Goal: Use online tool/utility: Utilize a website feature to perform a specific function

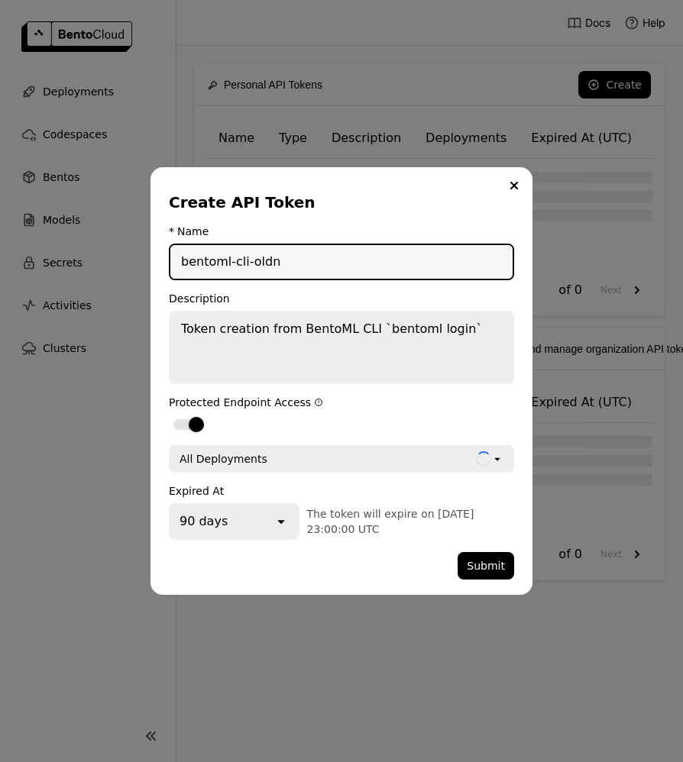
click at [328, 274] on input "bentoml-cli-oldn" at bounding box center [341, 262] width 342 height 34
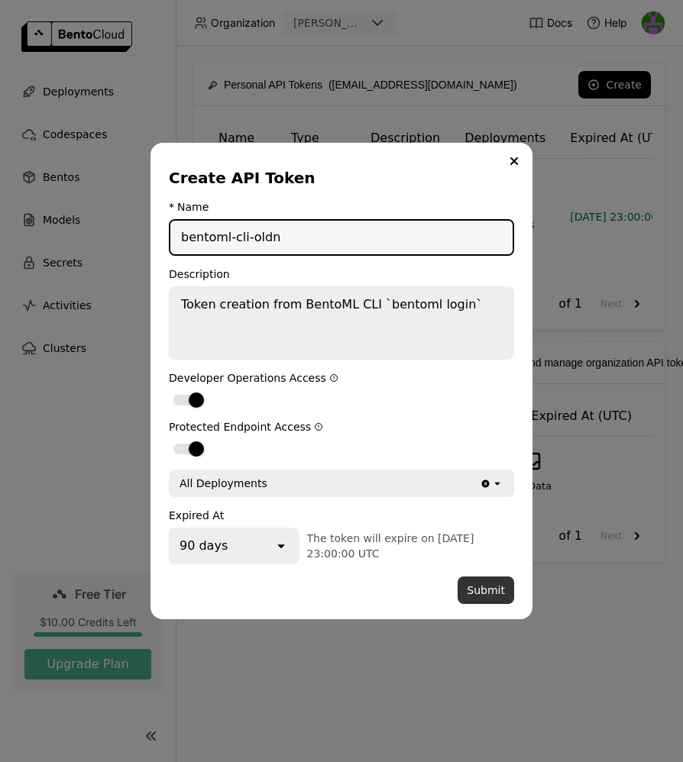
click at [495, 596] on button "Submit" at bounding box center [486, 591] width 57 height 28
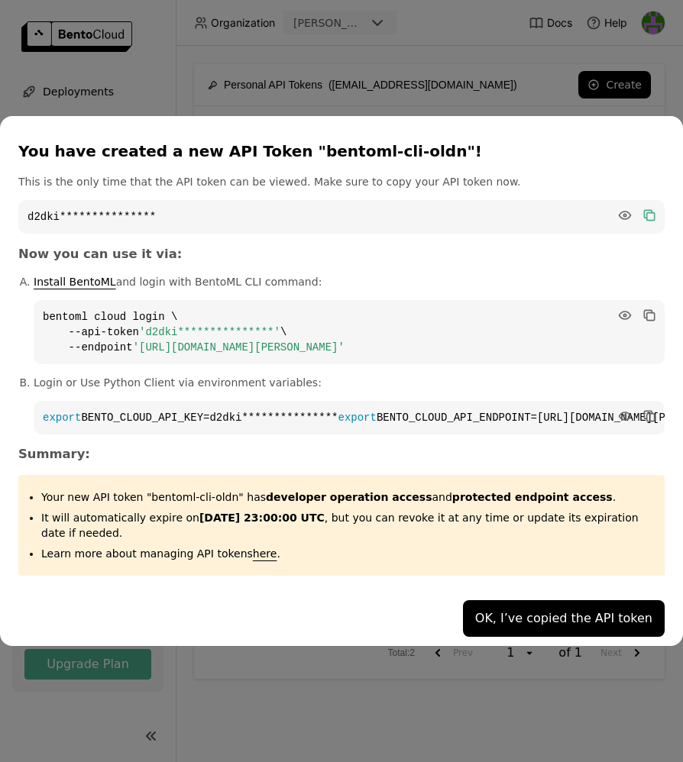
click at [644, 211] on icon "dialog" at bounding box center [648, 215] width 8 height 8
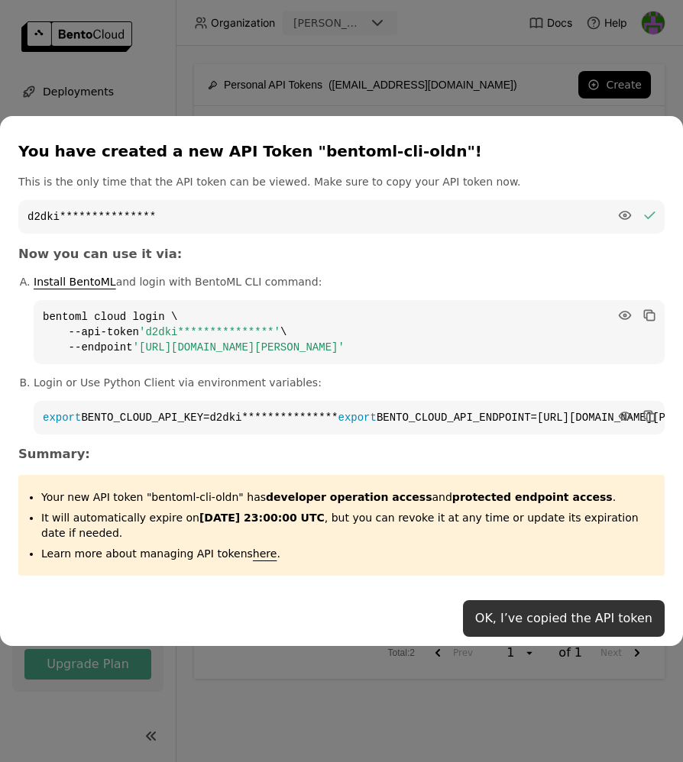
click at [546, 623] on button "OK, I’ve copied the API token" at bounding box center [564, 619] width 202 height 37
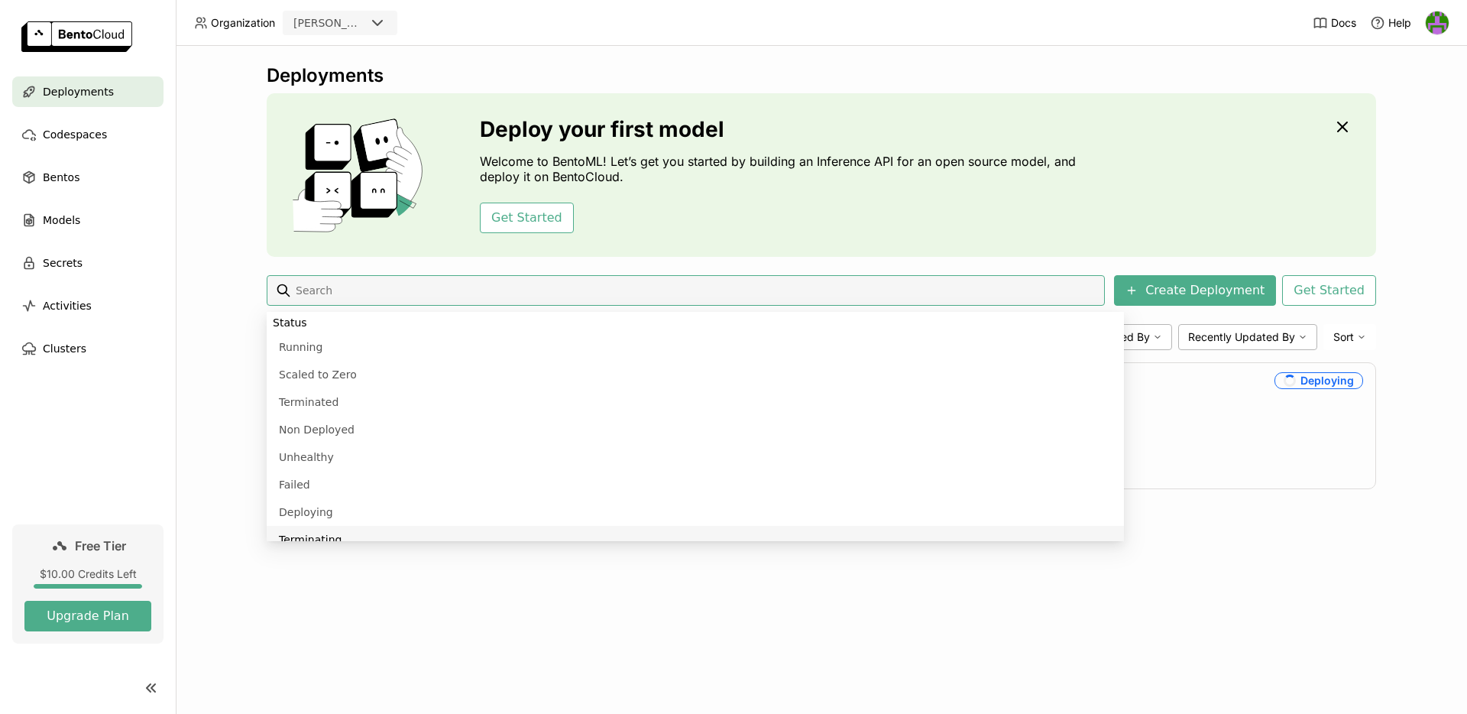
click at [315, 567] on div "Deployments Deploy your first model Welcome to BentoML! Let’s get you started b…" at bounding box center [821, 380] width 1291 height 668
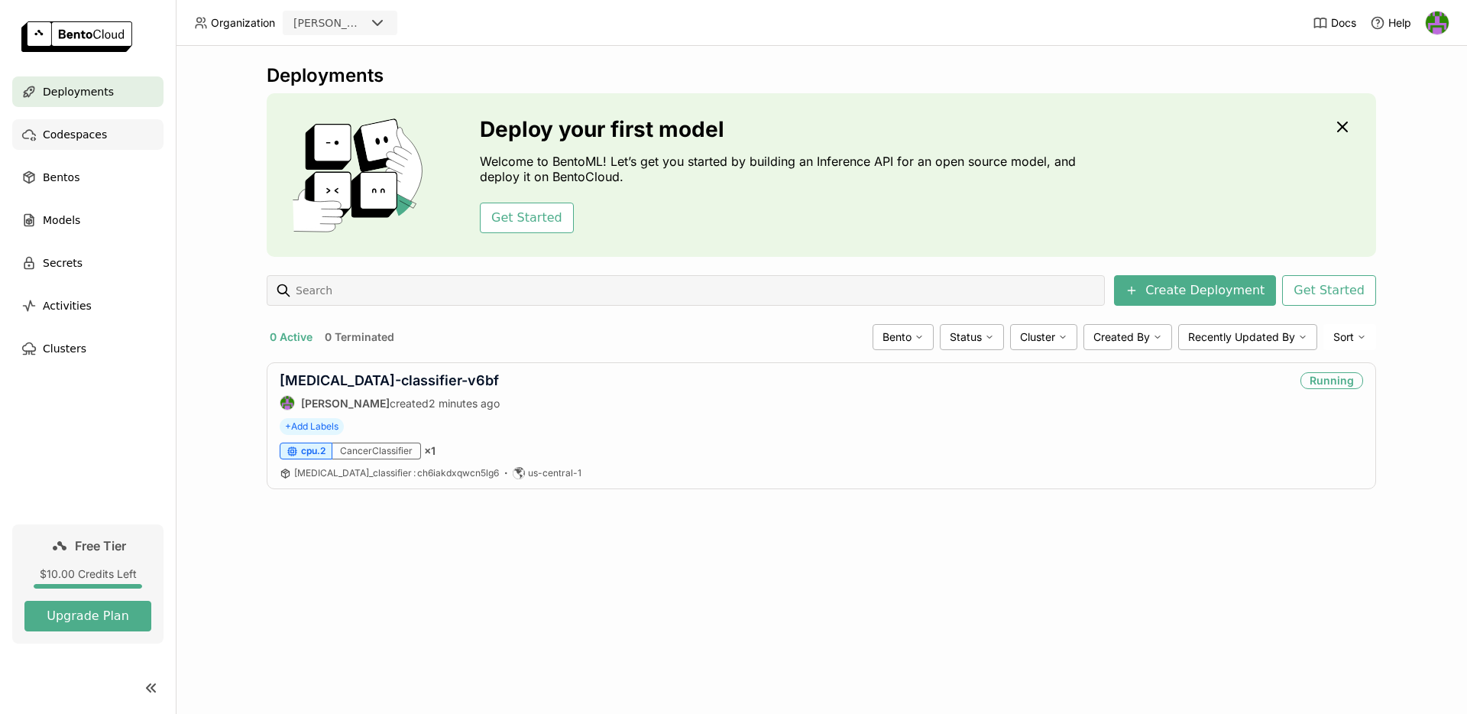
click at [65, 142] on span "Codespaces" at bounding box center [75, 134] width 64 height 18
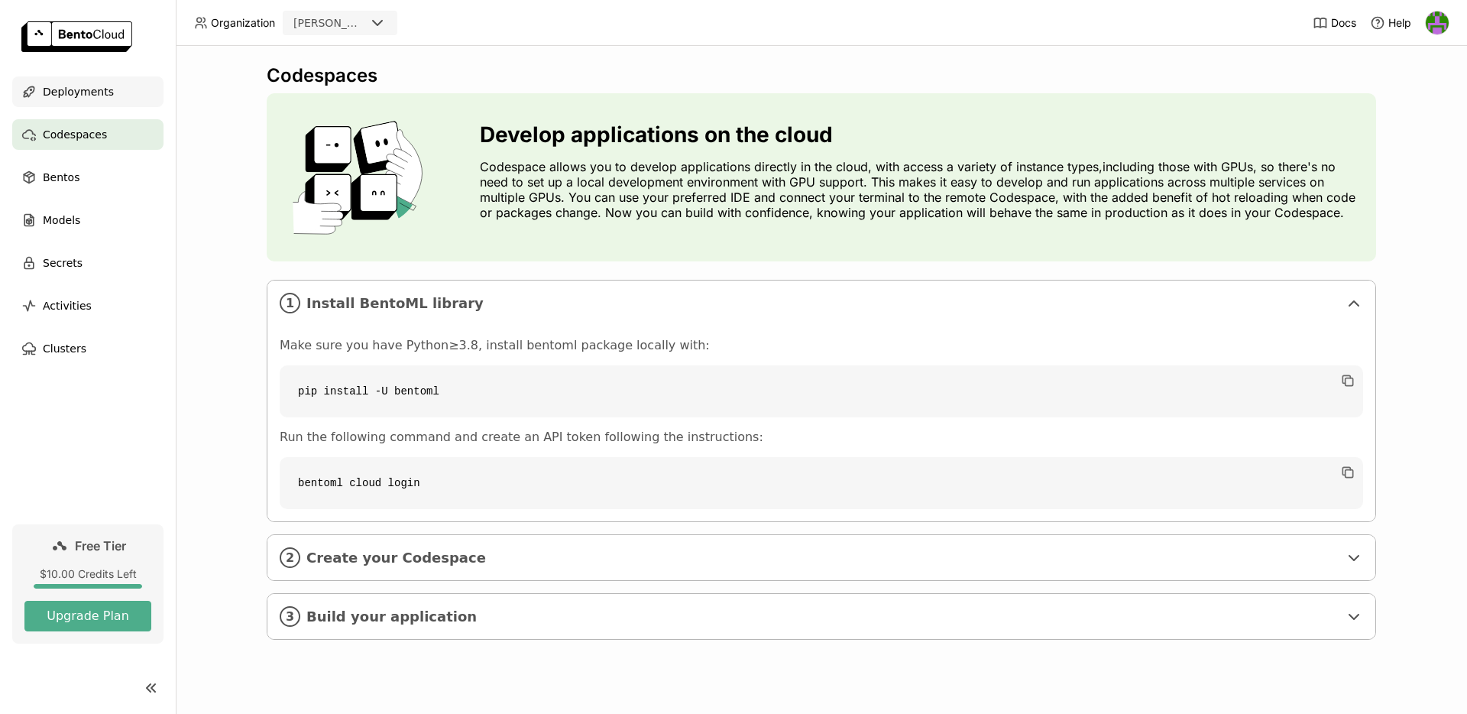
click at [92, 87] on span "Deployments" at bounding box center [78, 92] width 71 height 18
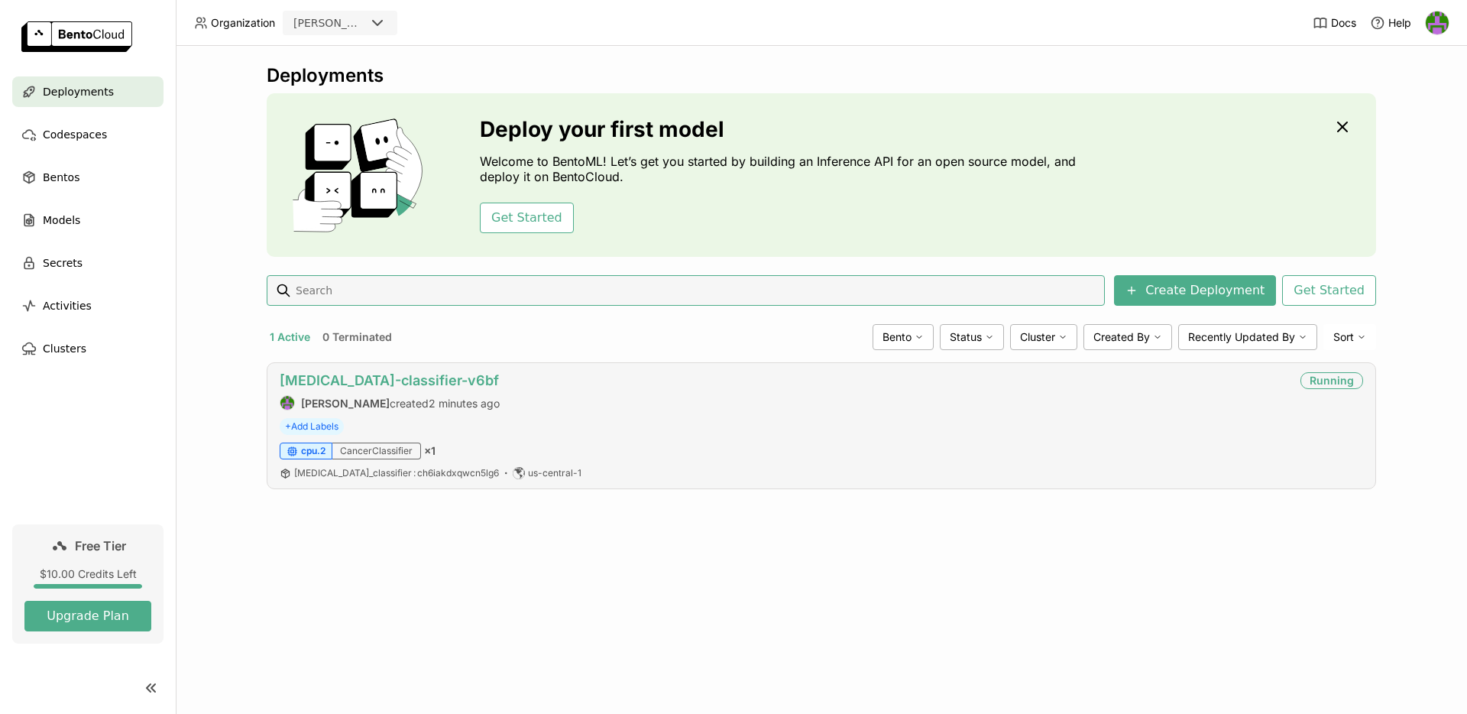
click at [384, 384] on link "[MEDICAL_DATA]-classifier-v6bf" at bounding box center [389, 380] width 219 height 16
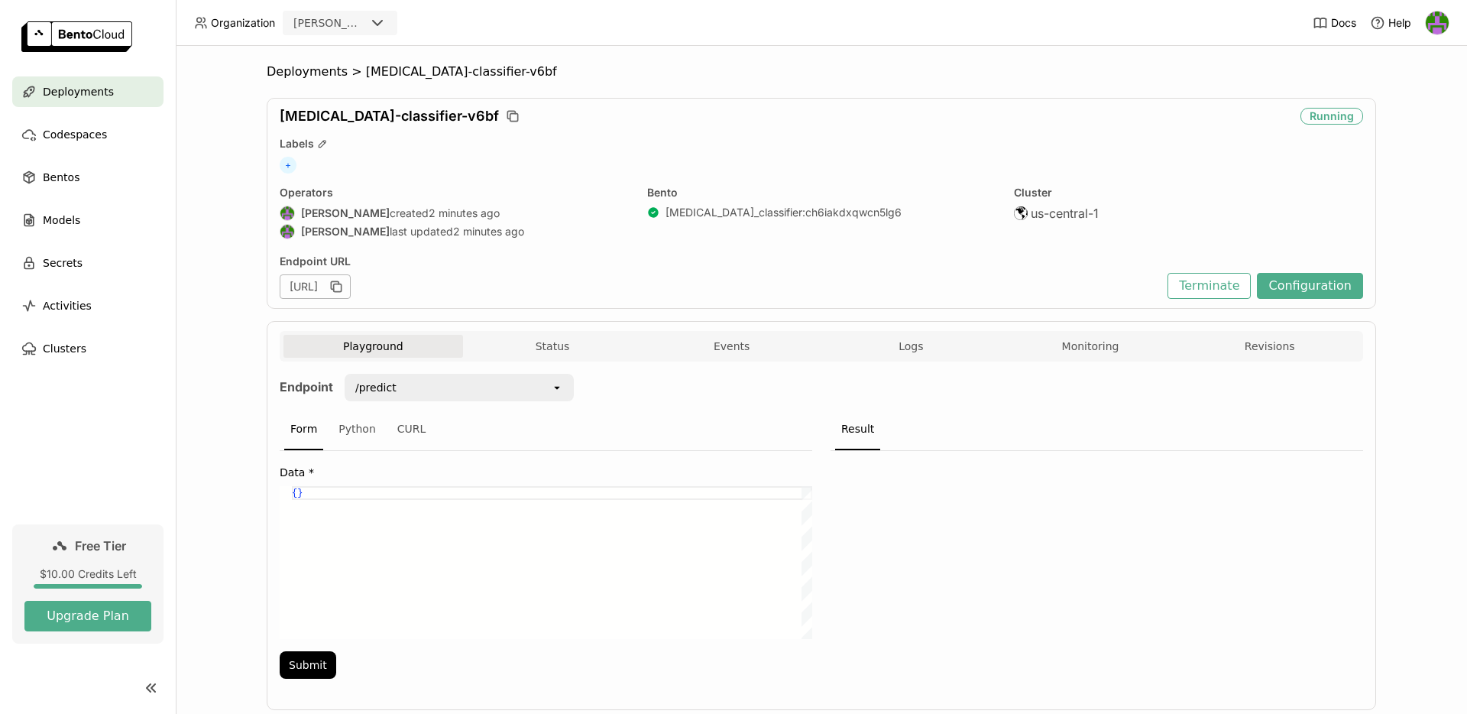
scroll to position [37, 0]
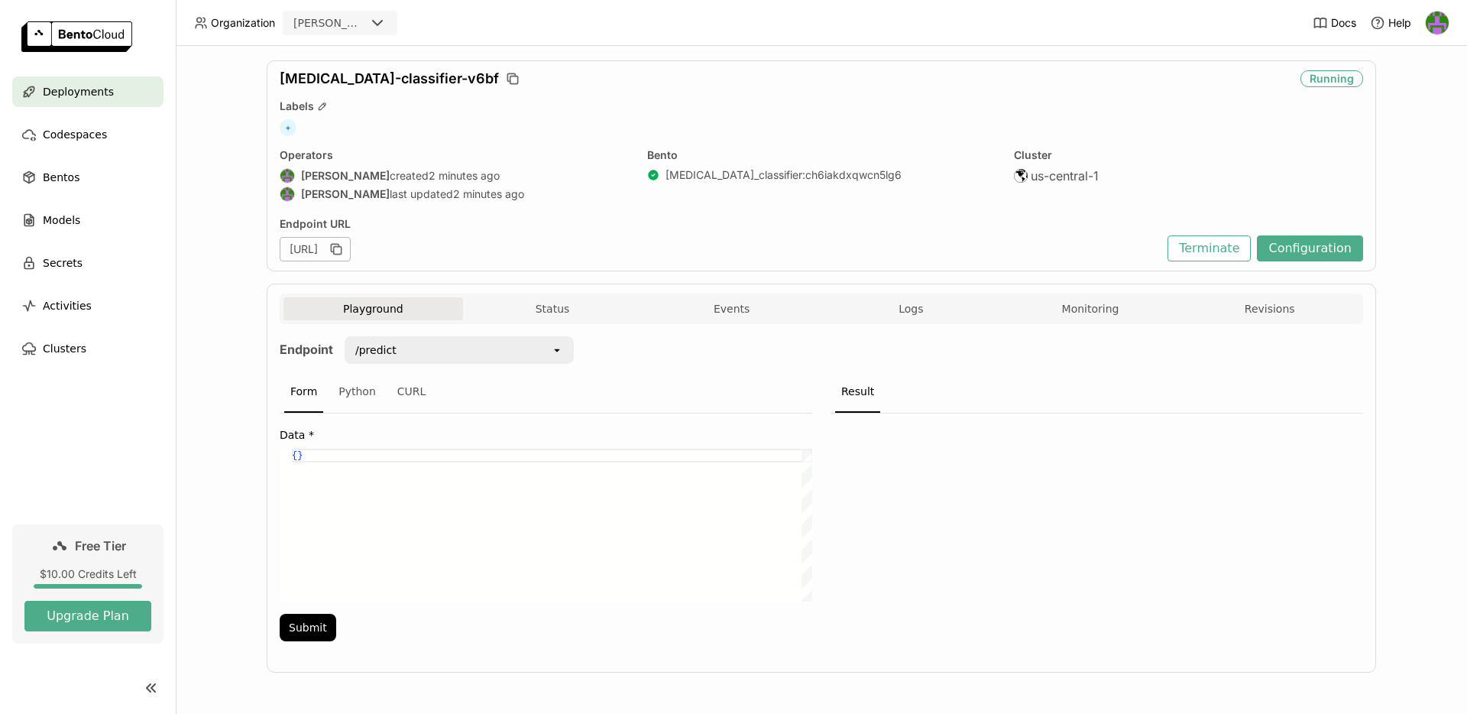
click at [717, 512] on div "{ }" at bounding box center [552, 524] width 520 height 153
click at [393, 474] on div "{ }" at bounding box center [552, 524] width 520 height 153
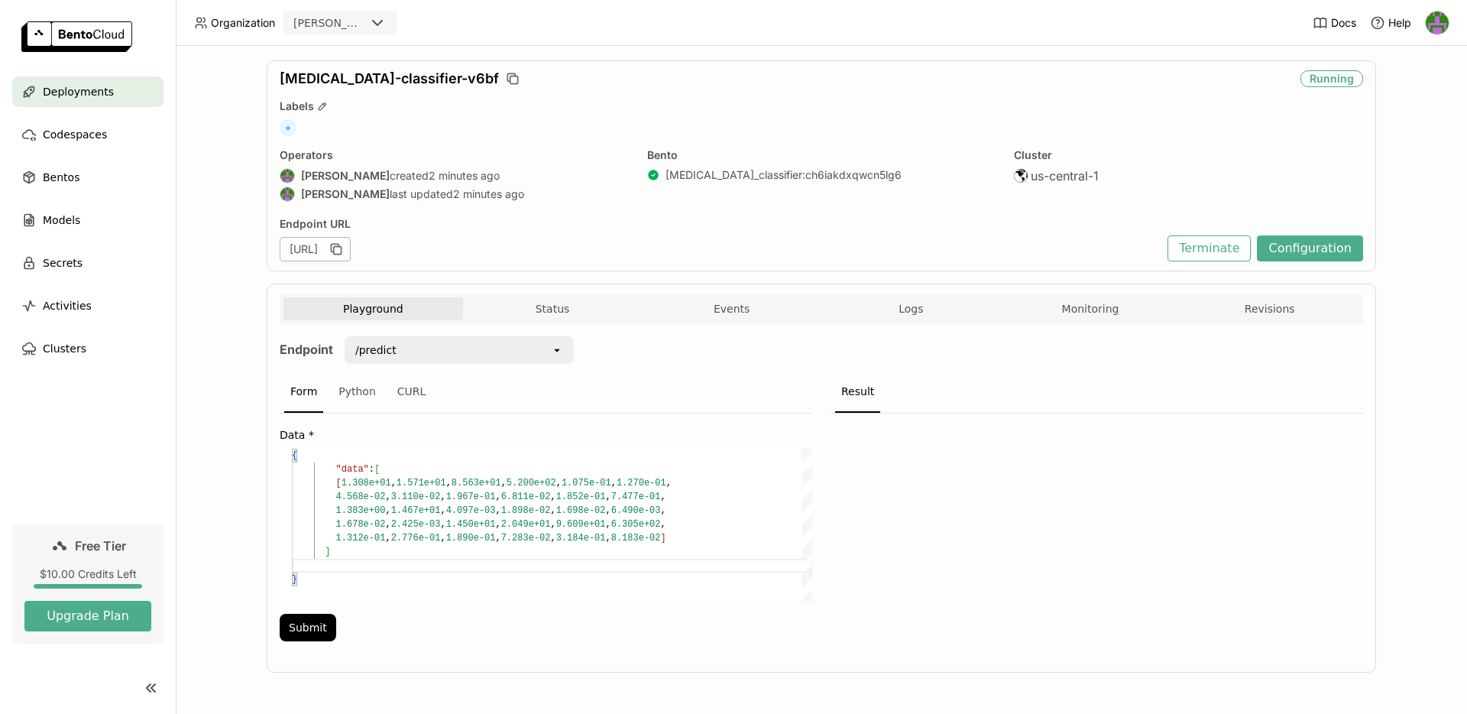
scroll to position [96, 39]
click at [292, 635] on button "Submit" at bounding box center [308, 628] width 57 height 28
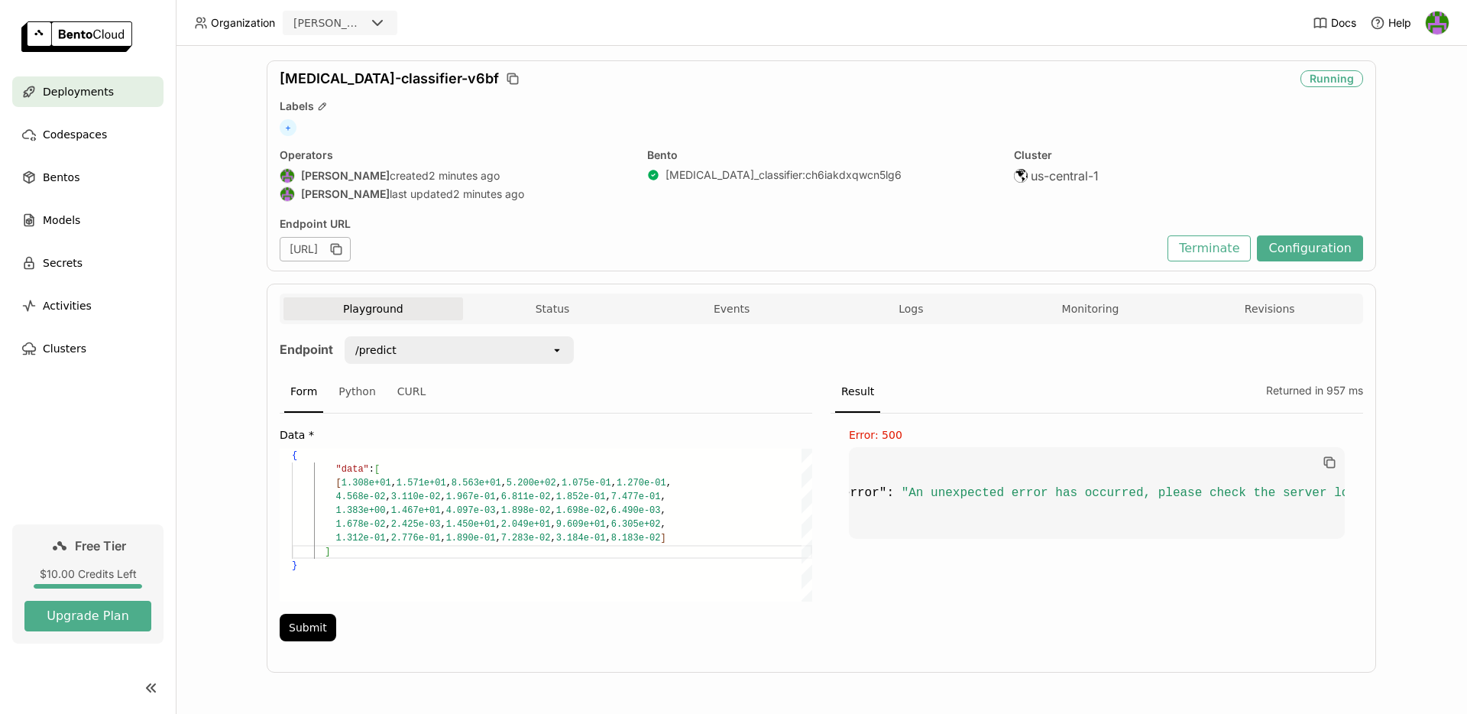
scroll to position [0, 0]
click at [919, 306] on button "Logs" at bounding box center [911, 308] width 180 height 23
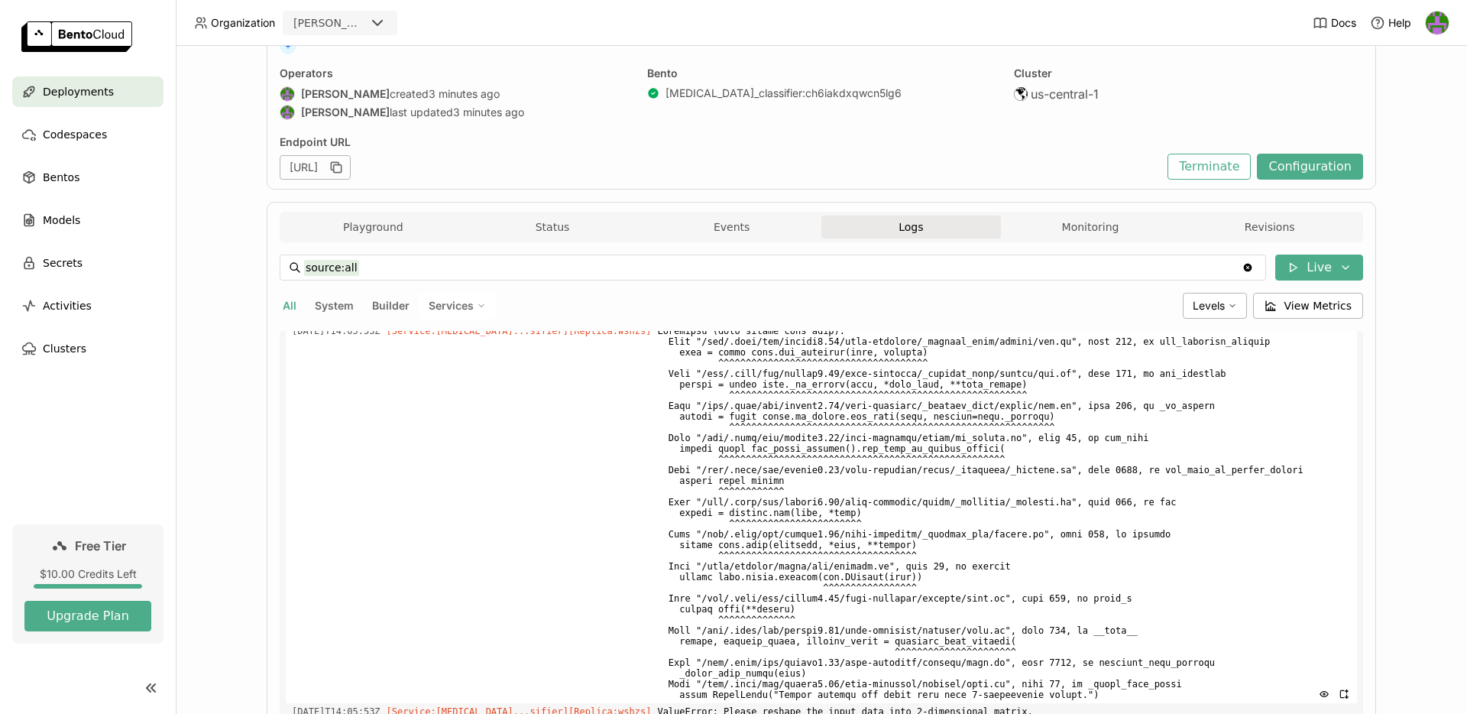
scroll to position [258, 0]
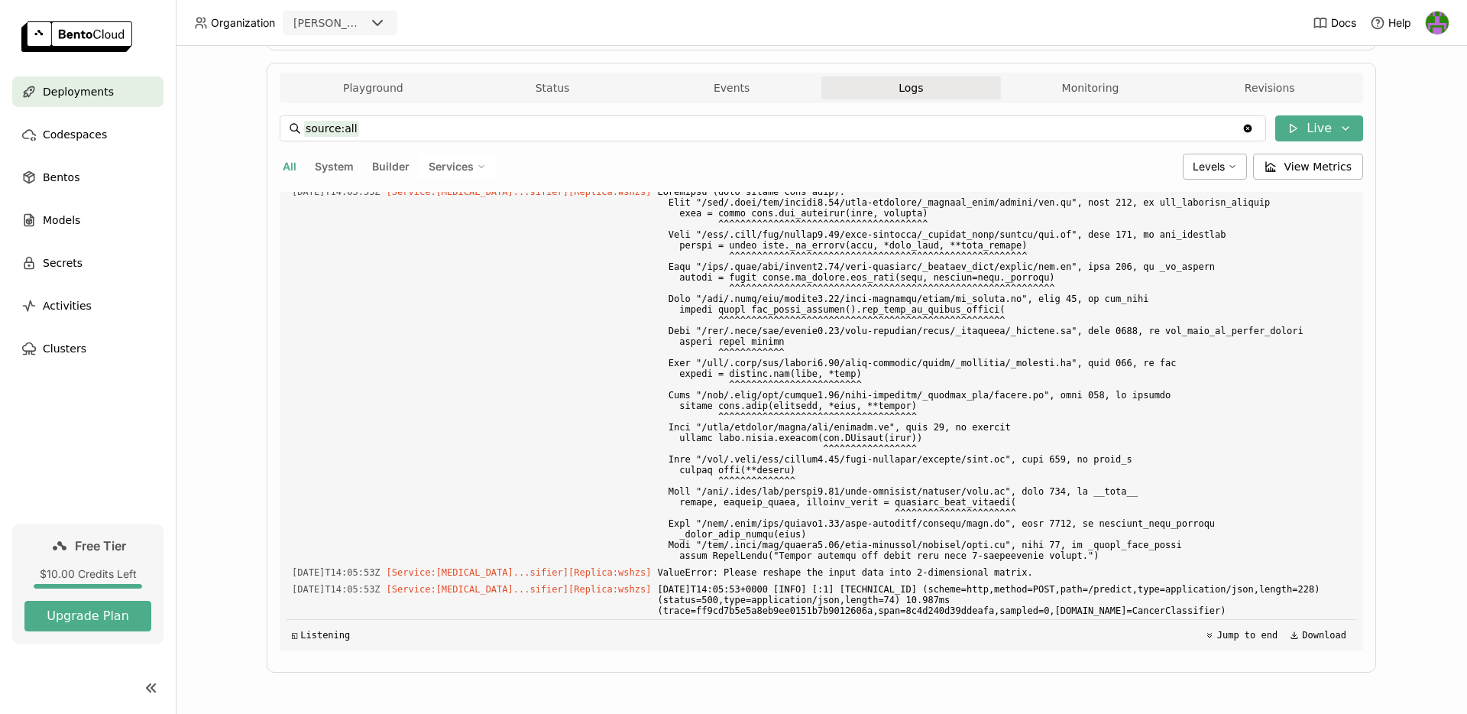
click at [294, 170] on button "All" at bounding box center [290, 167] width 20 height 20
click at [373, 101] on div "Playground Status Events Logs Monitoring Revisions" at bounding box center [821, 89] width 1076 height 27
click at [386, 78] on button "Playground" at bounding box center [373, 87] width 180 height 23
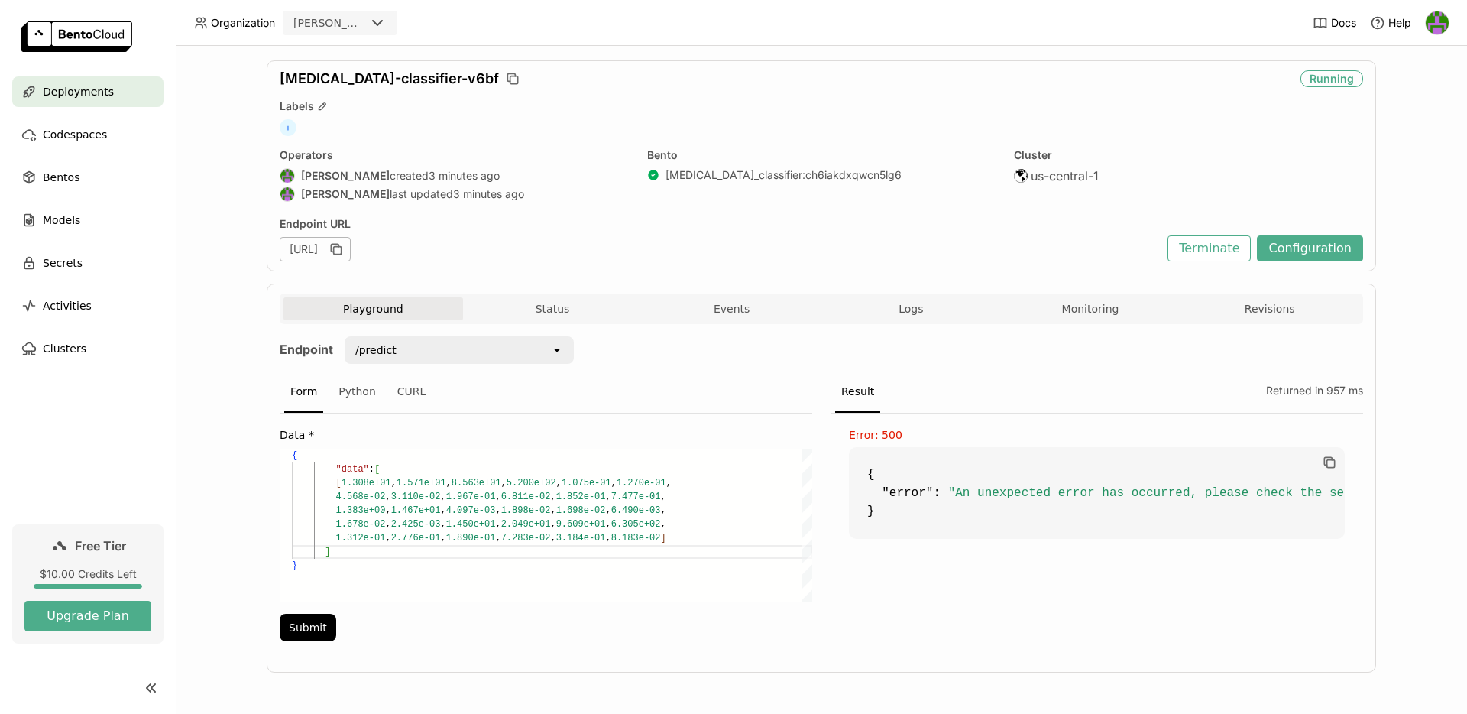
scroll to position [110, 5]
click at [439, 562] on div "{ "data" : [ [ 1.308e+01 , 1.571e+01 , 8.563e+01 , 5.200e+02 , 1.075e-01 , 1.27…" at bounding box center [552, 524] width 520 height 153
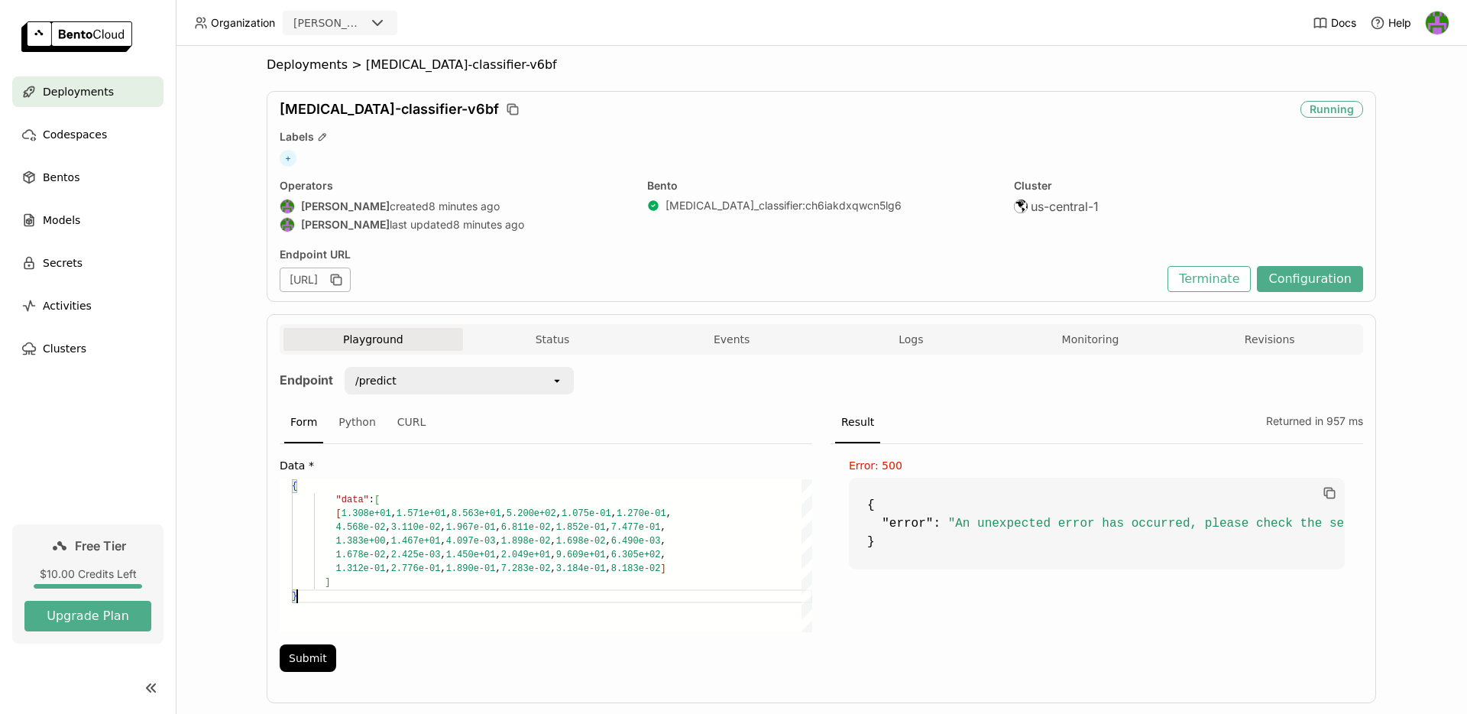
click at [475, 384] on div "/predict" at bounding box center [448, 380] width 205 height 24
click at [679, 374] on div "Endpoint /predict open Form Python CURL Data * { "data" : [ [ 1.308e+01 , 1.571…" at bounding box center [821, 524] width 1083 height 314
click at [340, 554] on div "{ "data" : [ [ 1.308e+01 , 1.571e+01 , 8.563e+01 , 5.200e+02 , 1.075e-01 , 1.27…" at bounding box center [552, 555] width 520 height 153
click at [342, 513] on div "{ "data" : [ [ 1.308e+01 , 1.571e+01 , 8.563e+01 , 5.200e+02 , 1.075e-01 , 1.27…" at bounding box center [552, 555] width 520 height 153
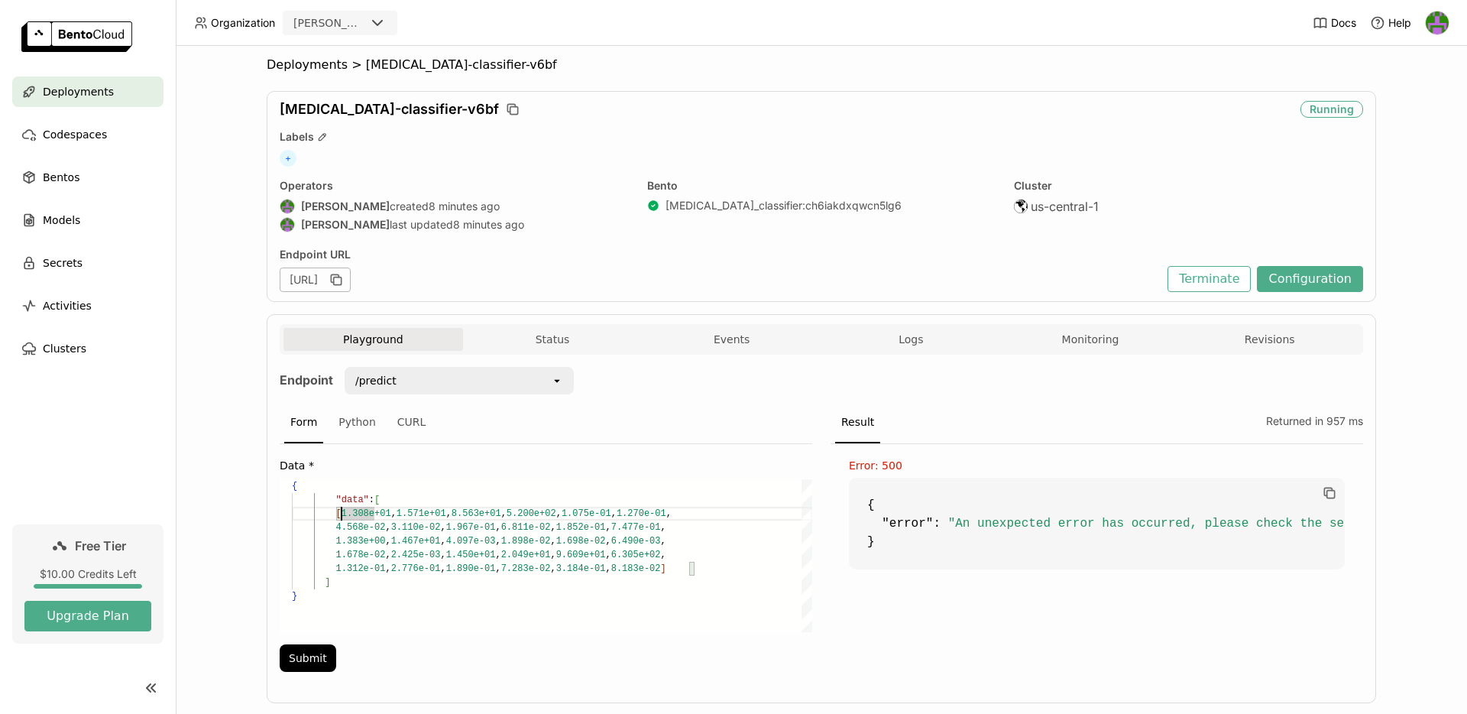
click at [365, 585] on div "{ "data" : [ [ 1.308e+01 , 1.571e+01 , 8.563e+01 , 5.200e+02 , 1.075e-01 , 1.27…" at bounding box center [552, 555] width 520 height 153
click at [455, 494] on div "{ "data" : [ [ 1.308e+01 , 1.571e+01 , 8.563e+01 , 5.200e+02 , 1.075e-01 , 1.27…" at bounding box center [552, 555] width 520 height 153
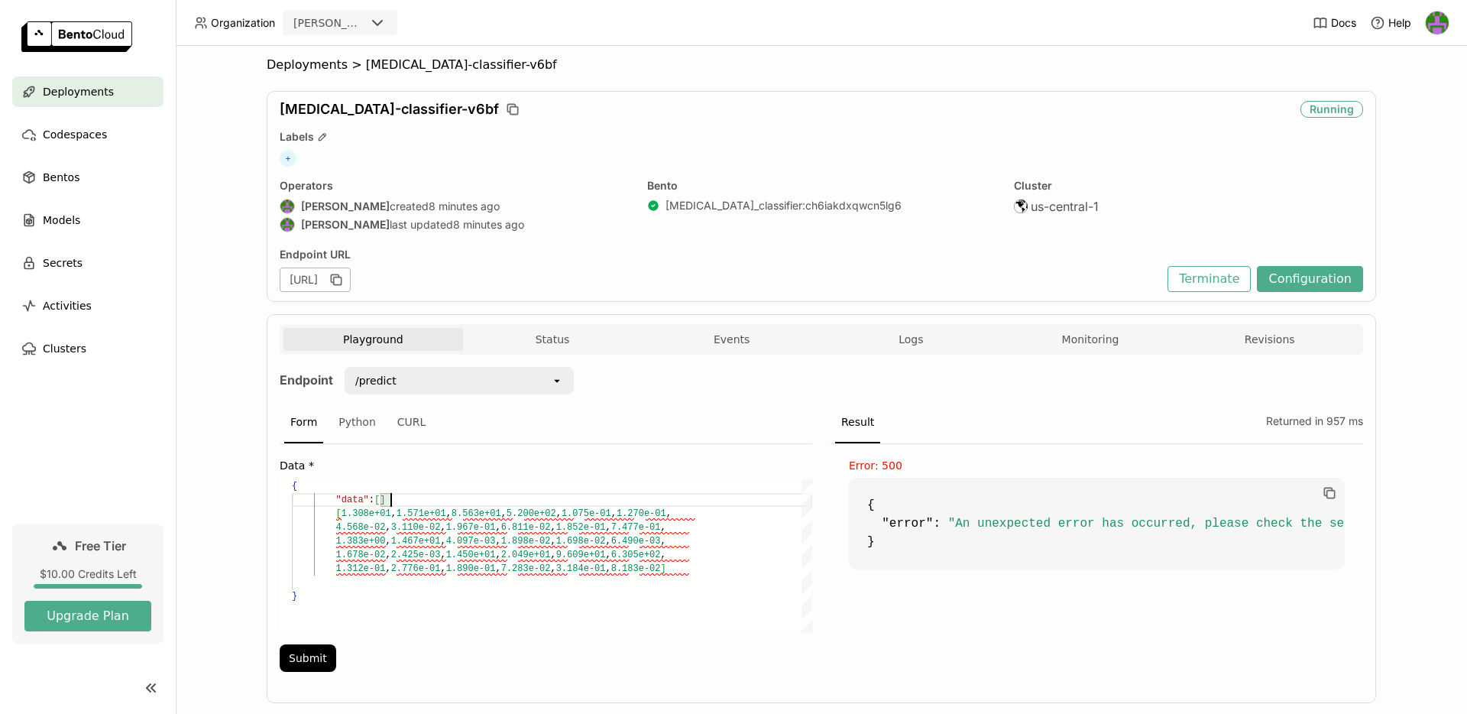
scroll to position [14, 94]
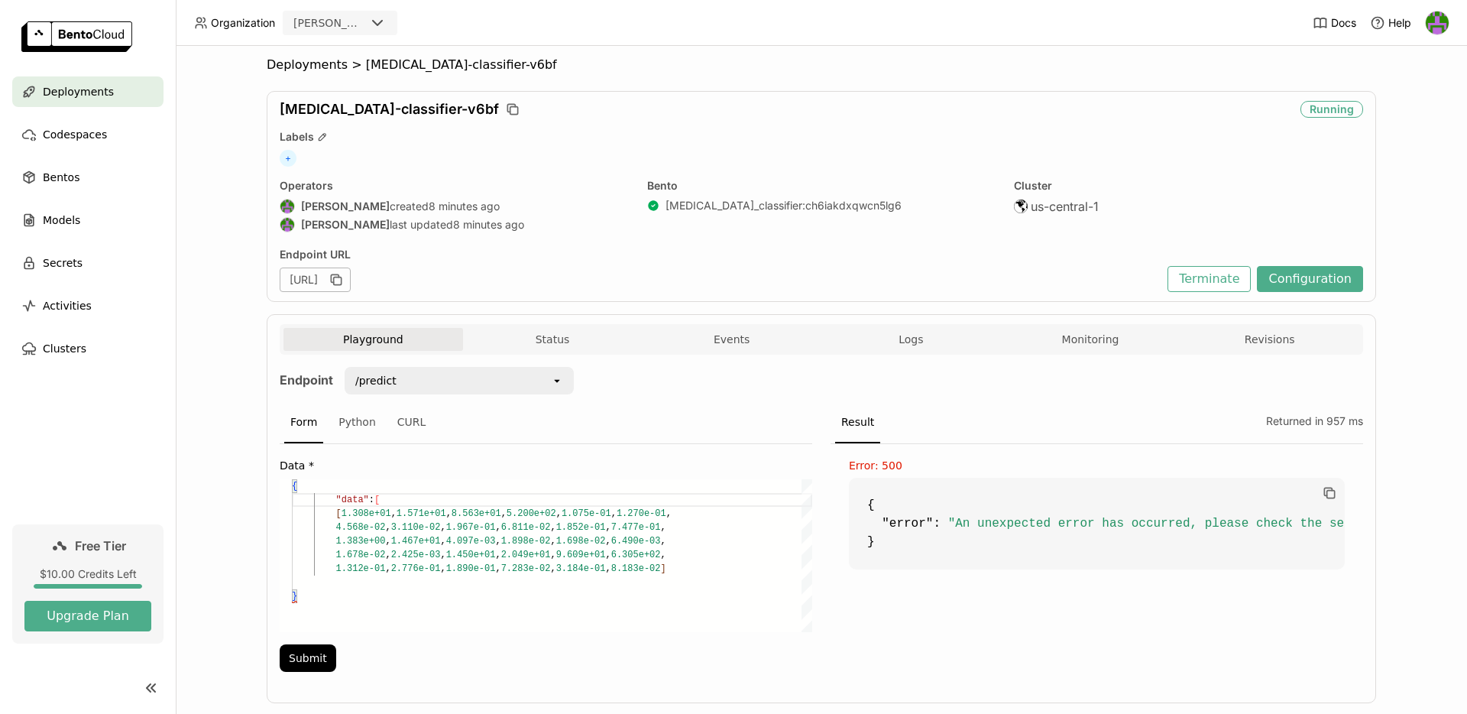
click at [432, 585] on div "{ "data" : [ [ 1.308e+01 , 1.571e+01 , 8.563e+01 , 5.200e+02 , 1.075e-01 , 1.27…" at bounding box center [552, 555] width 520 height 153
click at [419, 498] on div "{ "data" : [ [ 1.308e+01 , 1.571e+01 , 8.563e+01 , 5.200e+02 , 1.075e-01 , 1.27…" at bounding box center [552, 555] width 520 height 153
click at [709, 552] on div "{ "data" : [ 1.308e+01 , 1.571e+01 , 8.563e+01 , 5.200e+02 , 1.075e-01 , 1.270e…" at bounding box center [552, 555] width 520 height 153
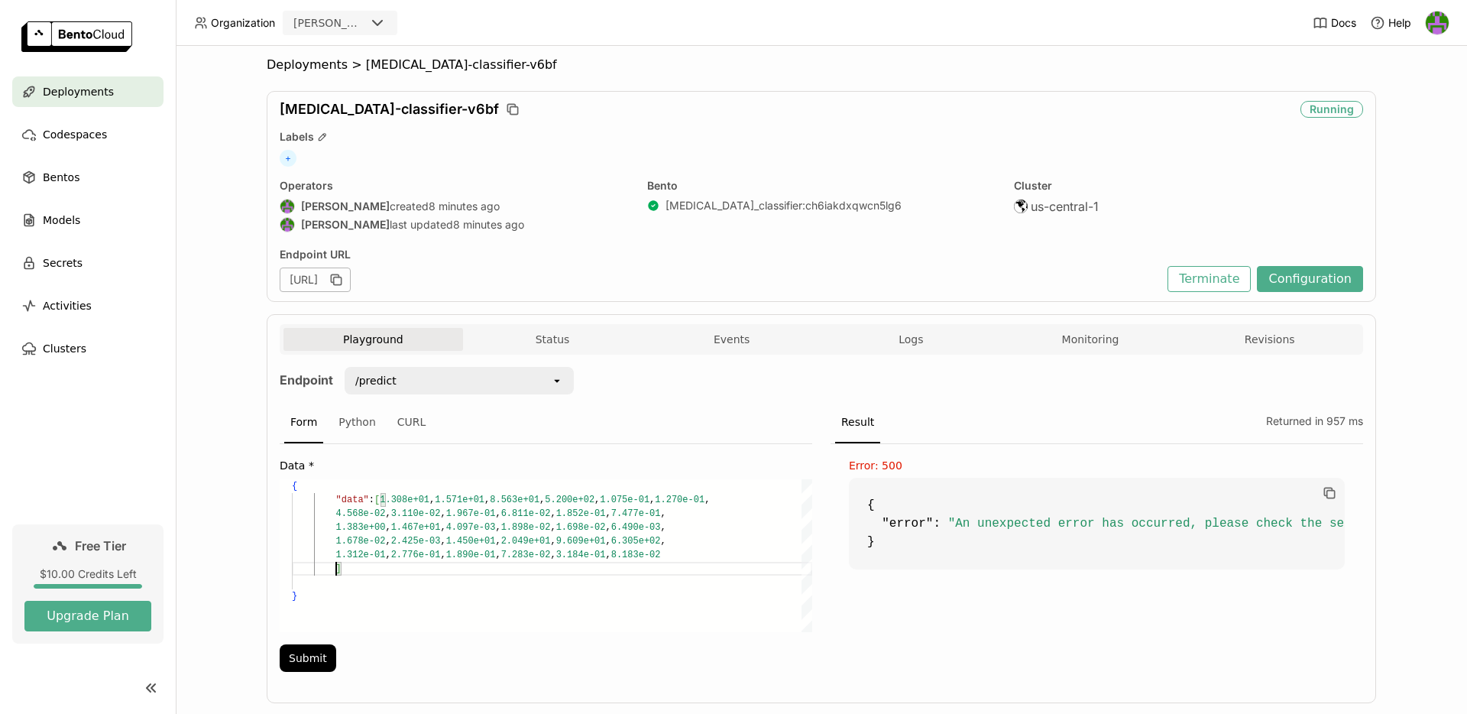
scroll to position [83, 44]
click at [384, 497] on div "{ "data" : [ 1.308e+01 , 1.571e+01 , 8.563e+01 , 5.200e+02 , 1.075e-01 , 1.270e…" at bounding box center [552, 555] width 520 height 153
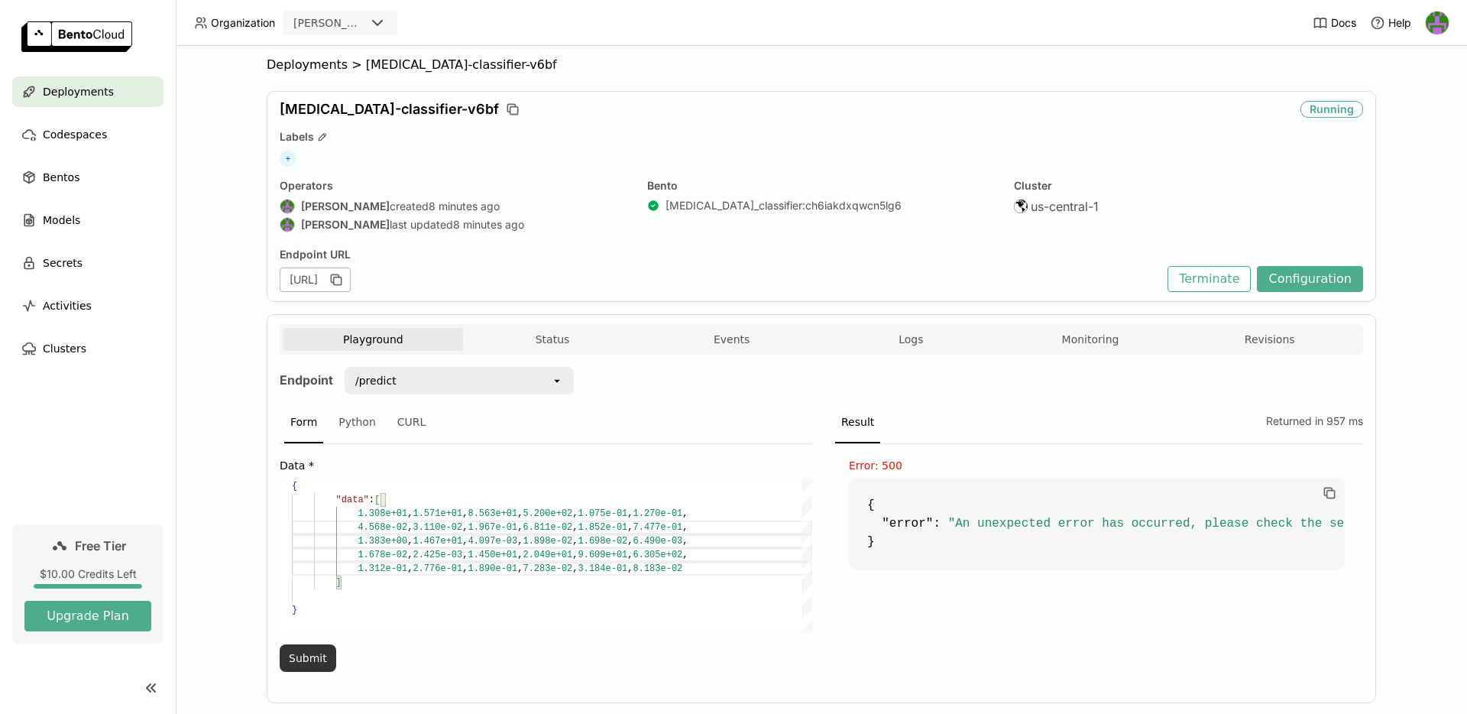
click at [309, 658] on button "Submit" at bounding box center [308, 658] width 57 height 28
click at [380, 504] on div "{ "data" : [ 4.568e-02 , 3.110e-02 , 1.967e-01 , 6.811e-02 , 1.852e-01 , 7.477e…" at bounding box center [552, 555] width 520 height 153
click at [603, 568] on div "{ "data" : [ [ 4.568e-02 , 3.110e-02 , 1.967e-01 , 6.811e-02 , 1.852e-01 , 7.47…" at bounding box center [552, 555] width 520 height 153
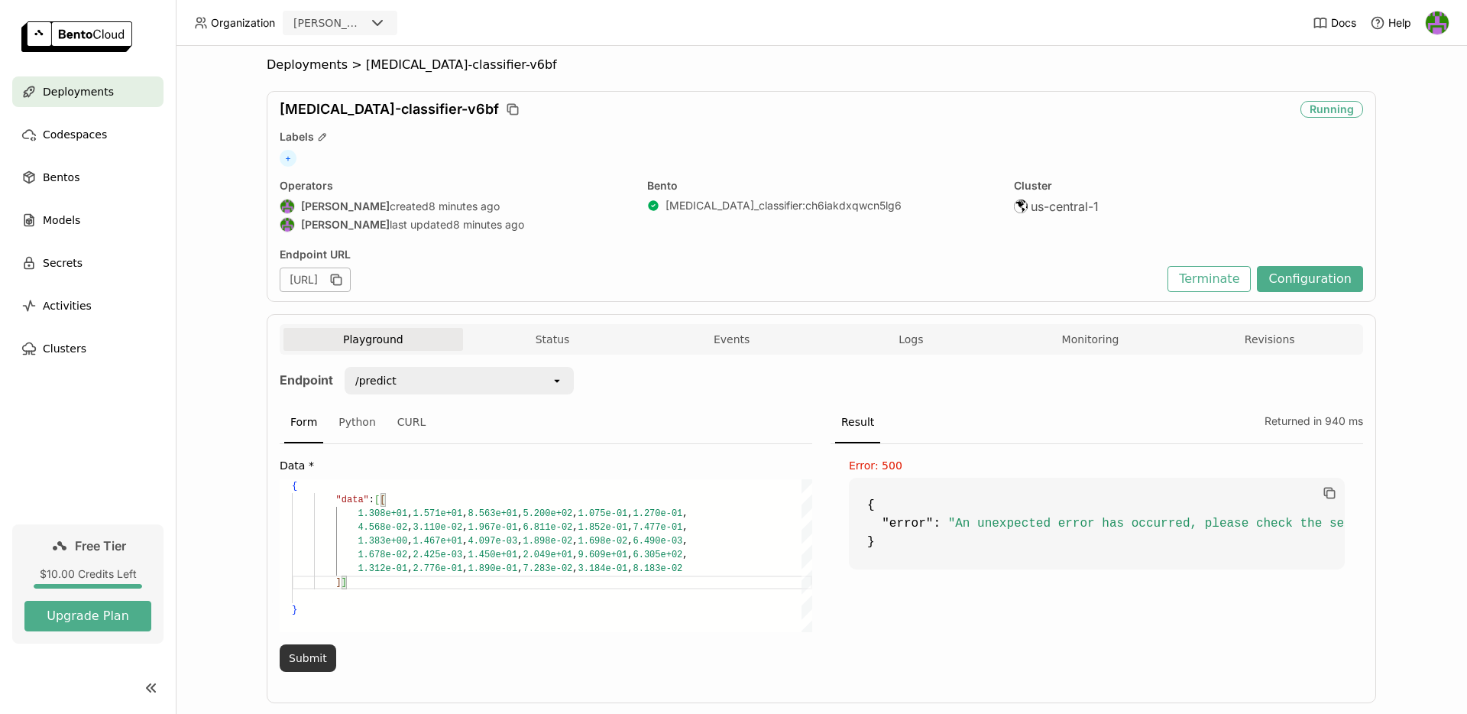
type textarea "{ "data": [[ 1.308e+01, 1.571e+01, 8.563e+01, 5.200e+02, 1.075e-01, 1.270e-01, …"
click at [292, 647] on button "Submit" at bounding box center [308, 658] width 57 height 28
click at [392, 436] on div "CURL" at bounding box center [411, 422] width 41 height 41
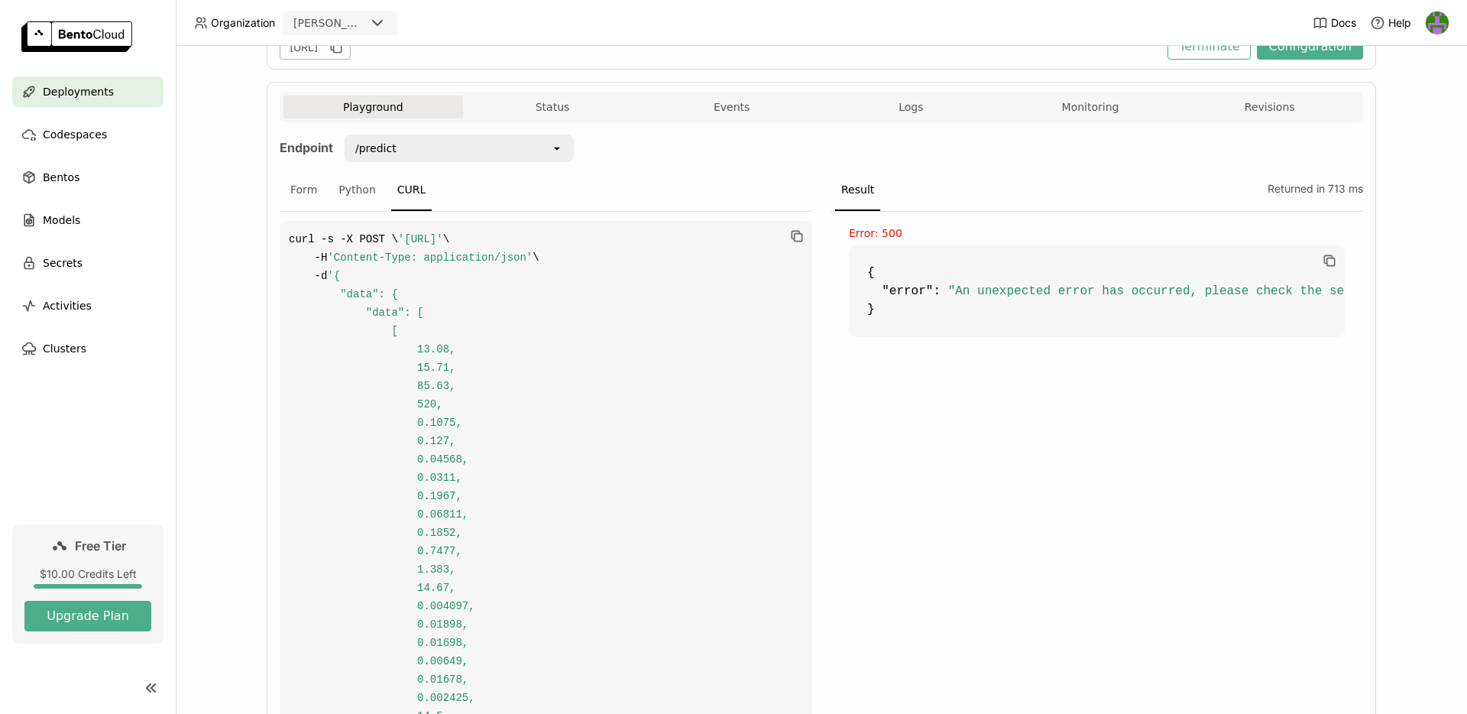
scroll to position [301, 0]
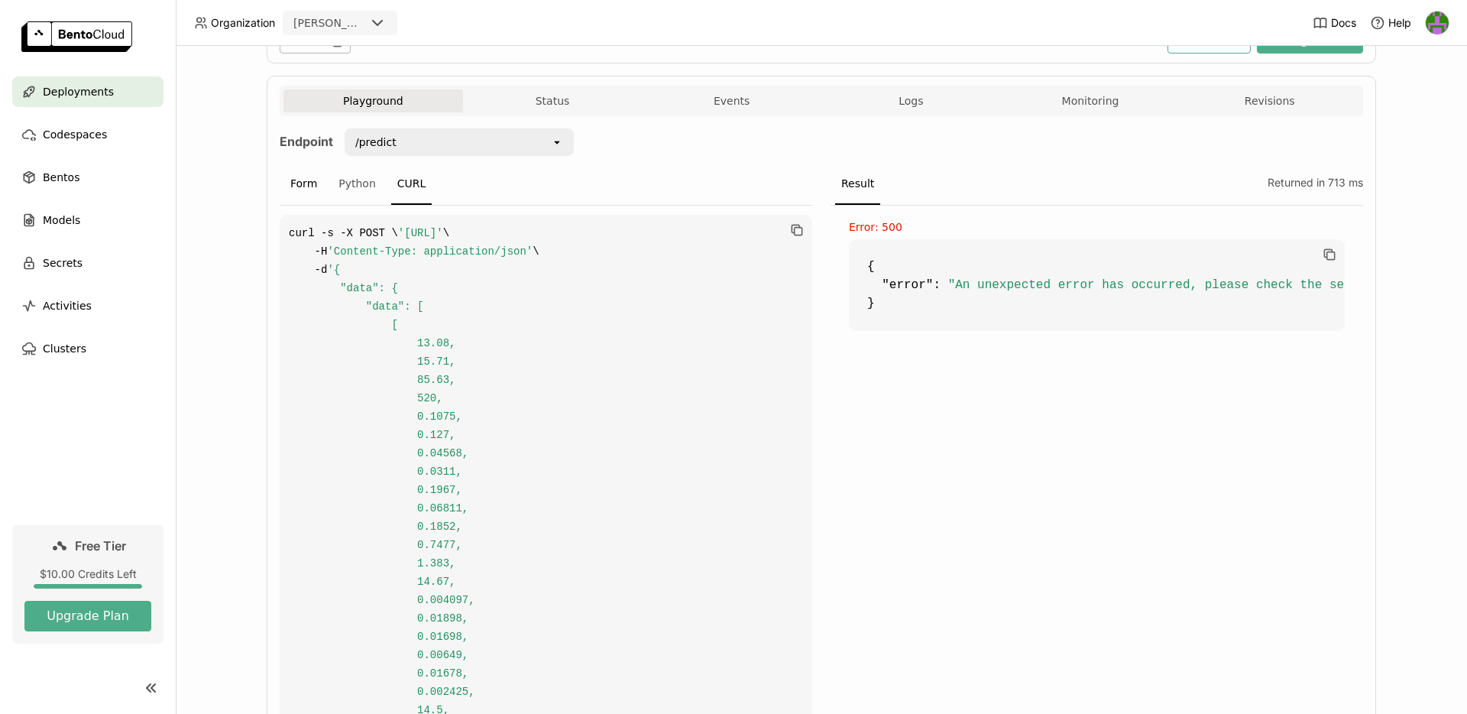
click at [287, 184] on div "Form" at bounding box center [303, 183] width 39 height 41
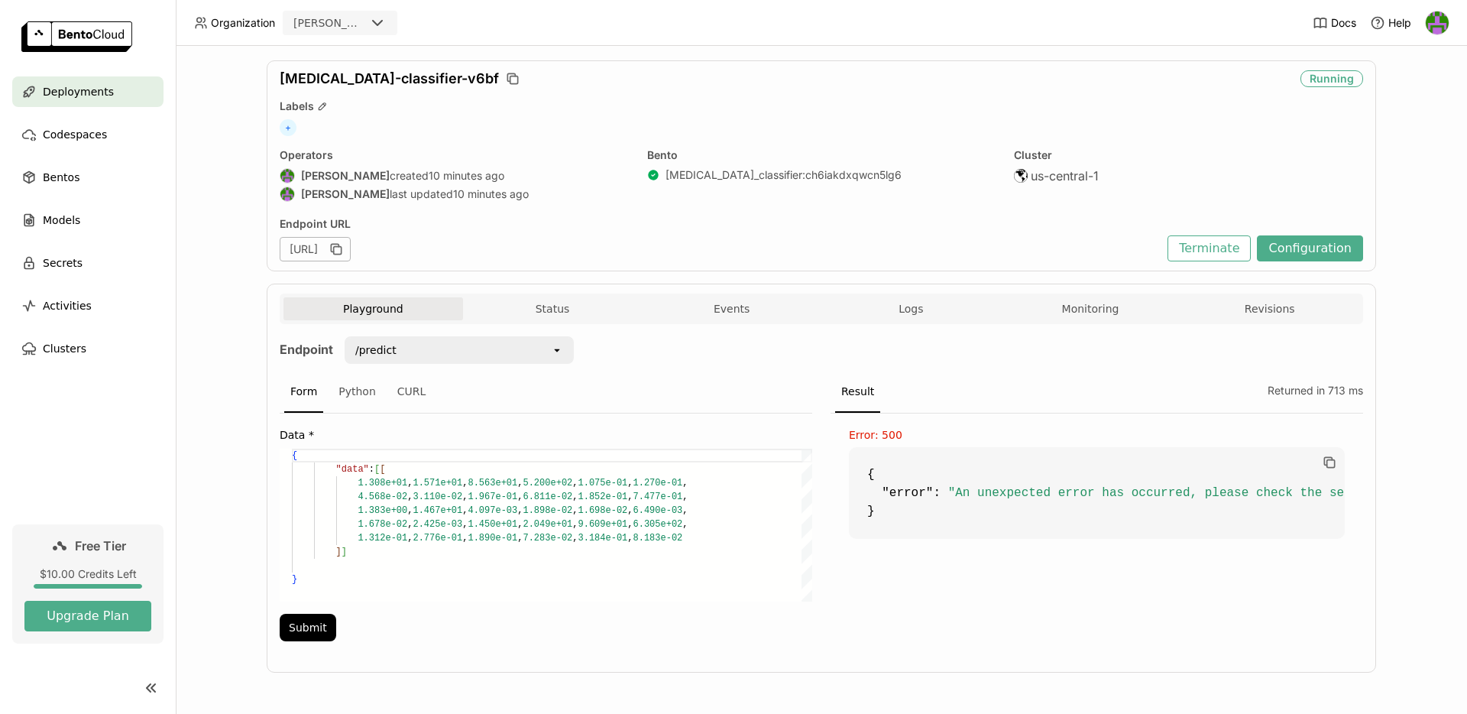
scroll to position [124, 0]
click at [452, 472] on div "{ "data" : [ [ 1.308e+01 , 1.571e+01 , 8.563e+01 , 5.200e+02 , 1.075e-01 , 1.27…" at bounding box center [552, 524] width 520 height 153
type textarea "{ "data": [ 1.308e+01, 1.571e+01, 8.563e+01, 5.200e+02, 1.075e-01, 1.270e-01, 4…"
click at [310, 627] on button "Submit" at bounding box center [308, 628] width 57 height 28
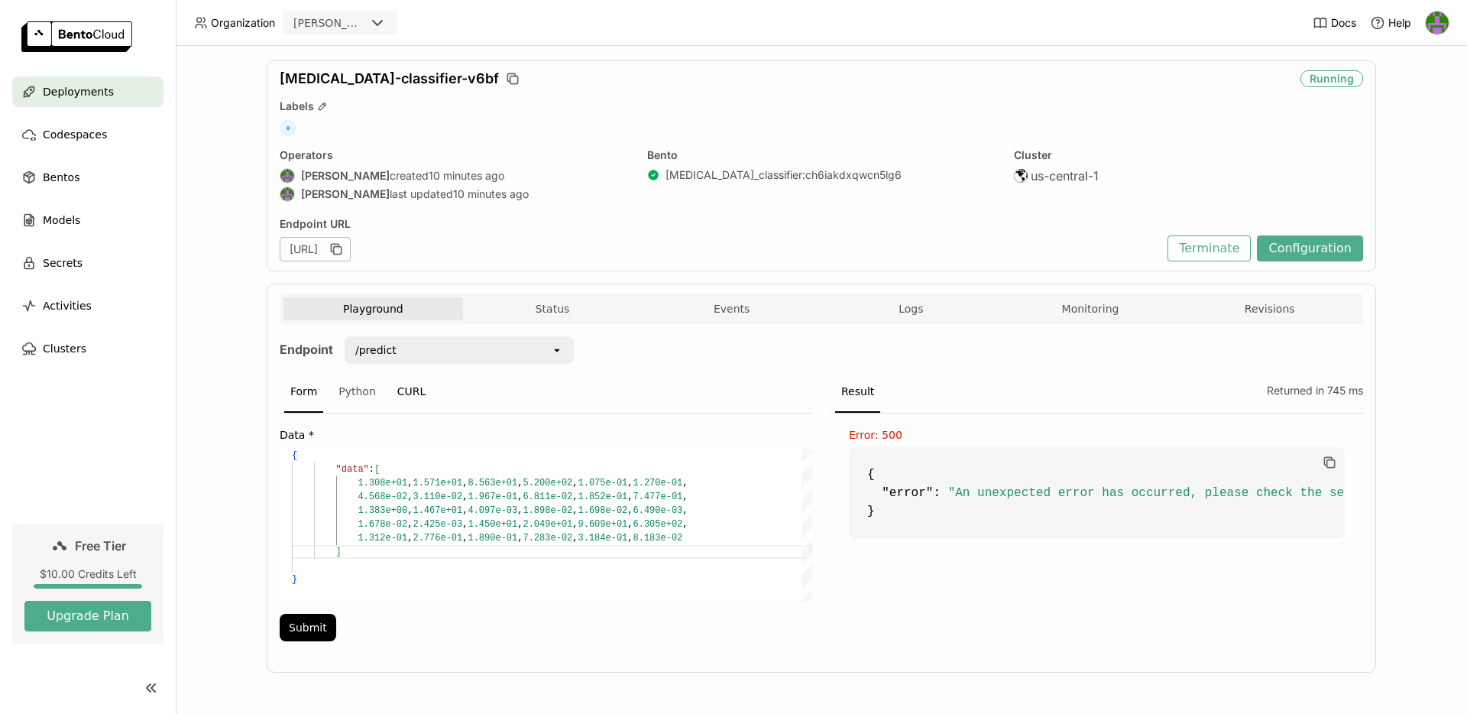
click at [414, 398] on div "CURL" at bounding box center [411, 391] width 41 height 41
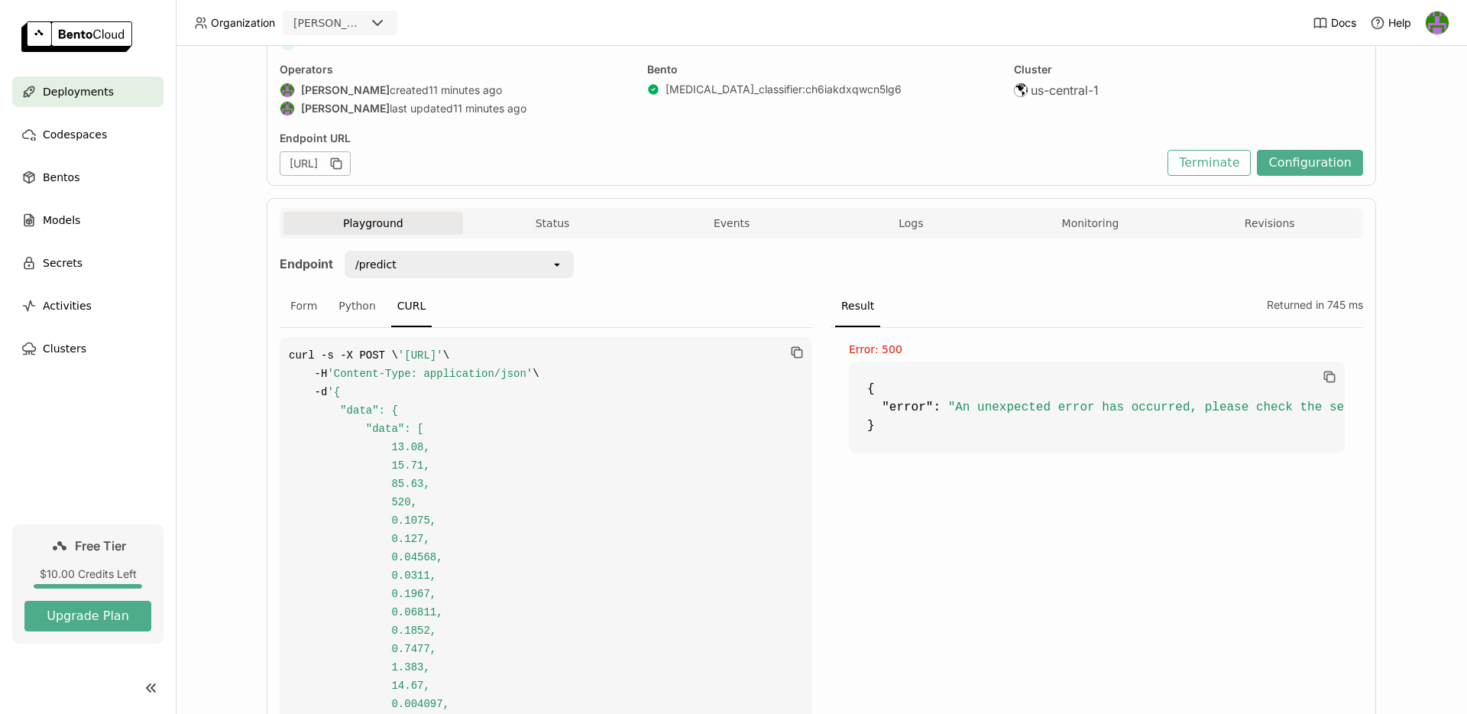
scroll to position [155, 0]
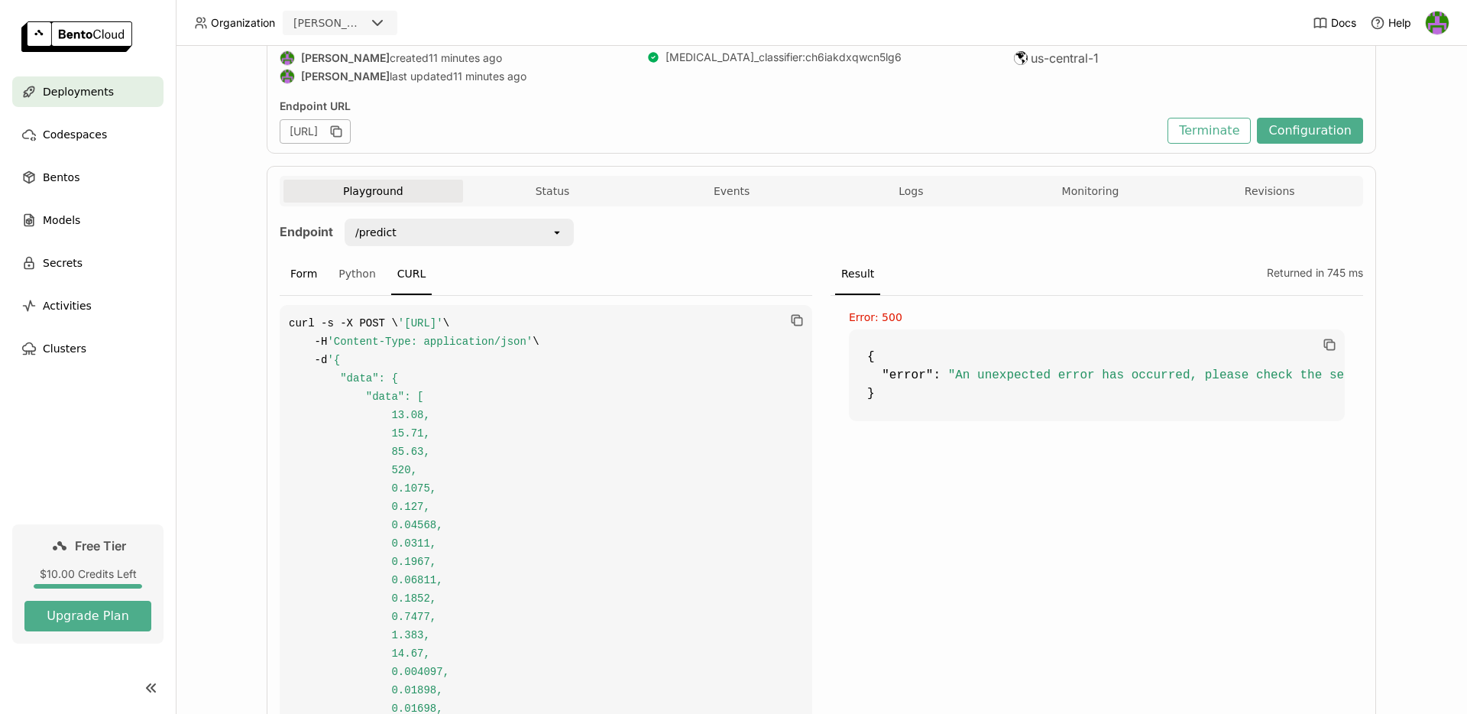
click at [304, 281] on div "Form" at bounding box center [303, 274] width 39 height 41
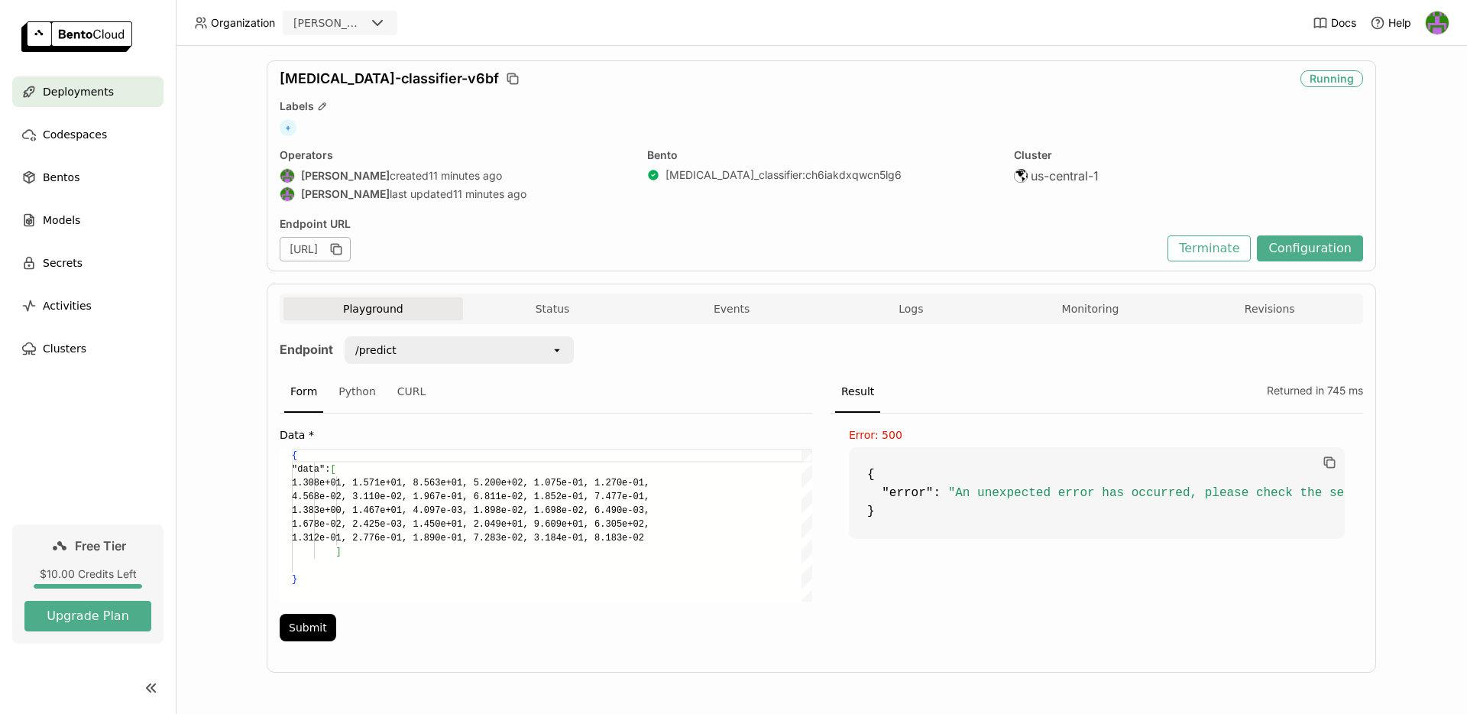
scroll to position [124, 0]
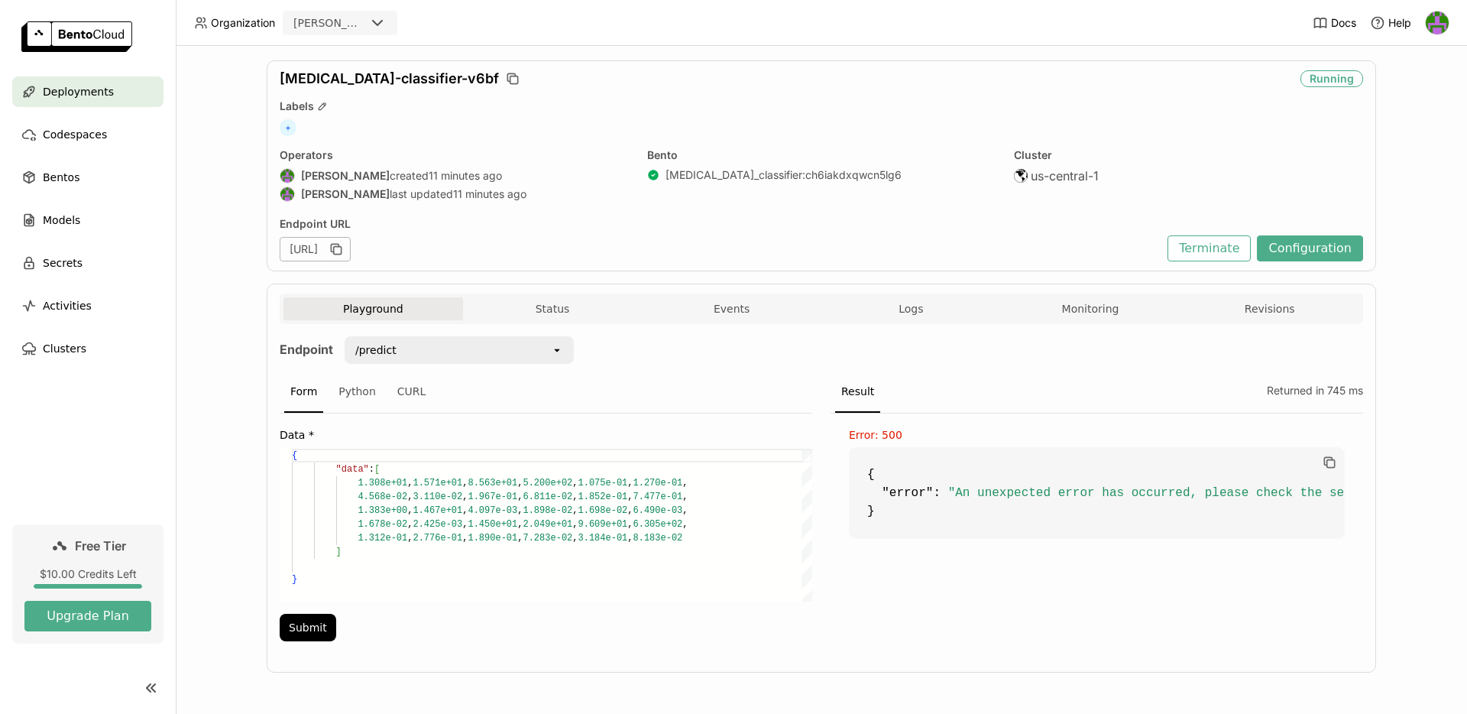
click at [464, 464] on div "{ "data" : [ 1.308e+01 , 1.571e+01 , 8.563e+01 , 5.200e+02 , 1.075e-01 , 1.270e…" at bounding box center [552, 524] width 520 height 153
type textarea "{ "data": [[ 1.308e+01, 1.571e+01, 8.563e+01, 5.200e+02, 1.075e-01, 1.270e-01, …"
click at [406, 414] on div "Data * { "data" : [ [ 1.308e+01 , 1.571e+01 , 8.563e+01 , 5.200e+02 , 1.075e-01…" at bounding box center [546, 531] width 533 height 237
click at [406, 404] on div "CURL" at bounding box center [411, 391] width 41 height 41
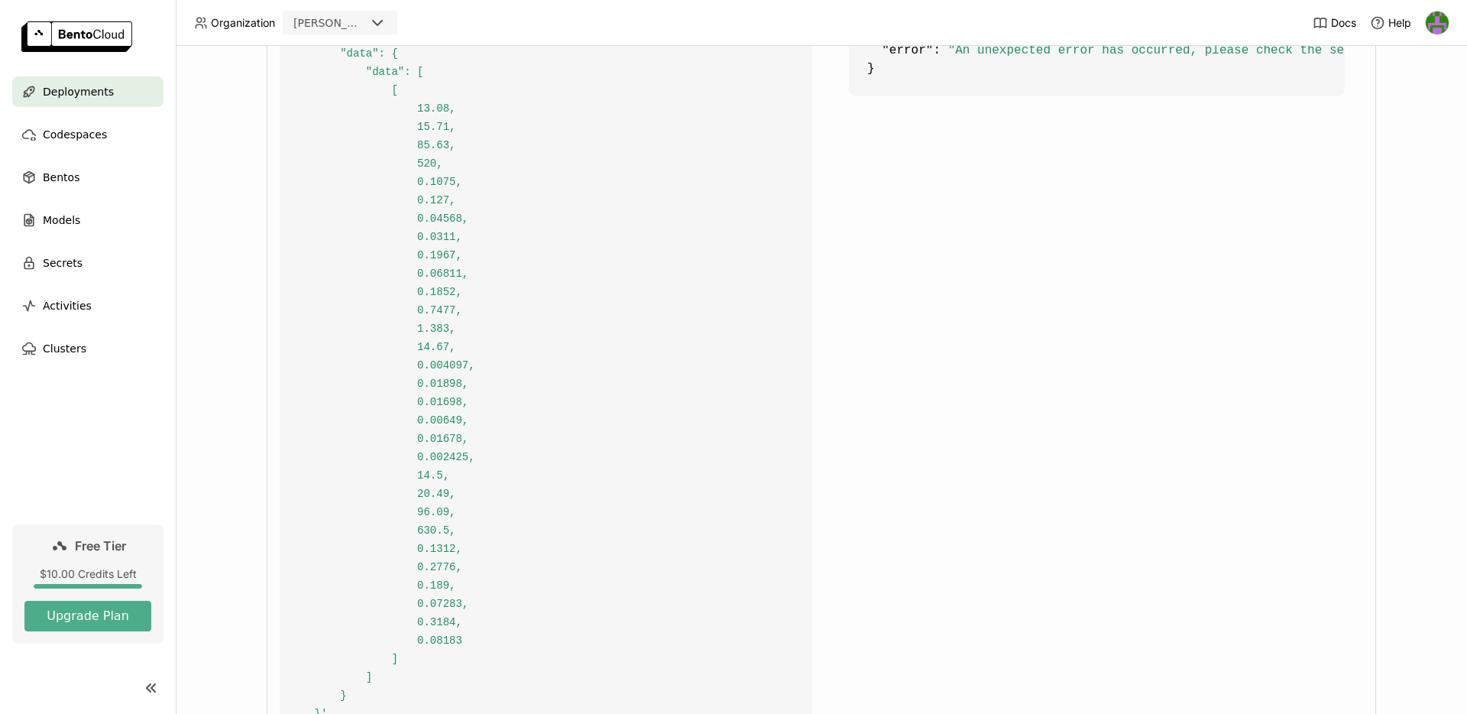
scroll to position [217, 0]
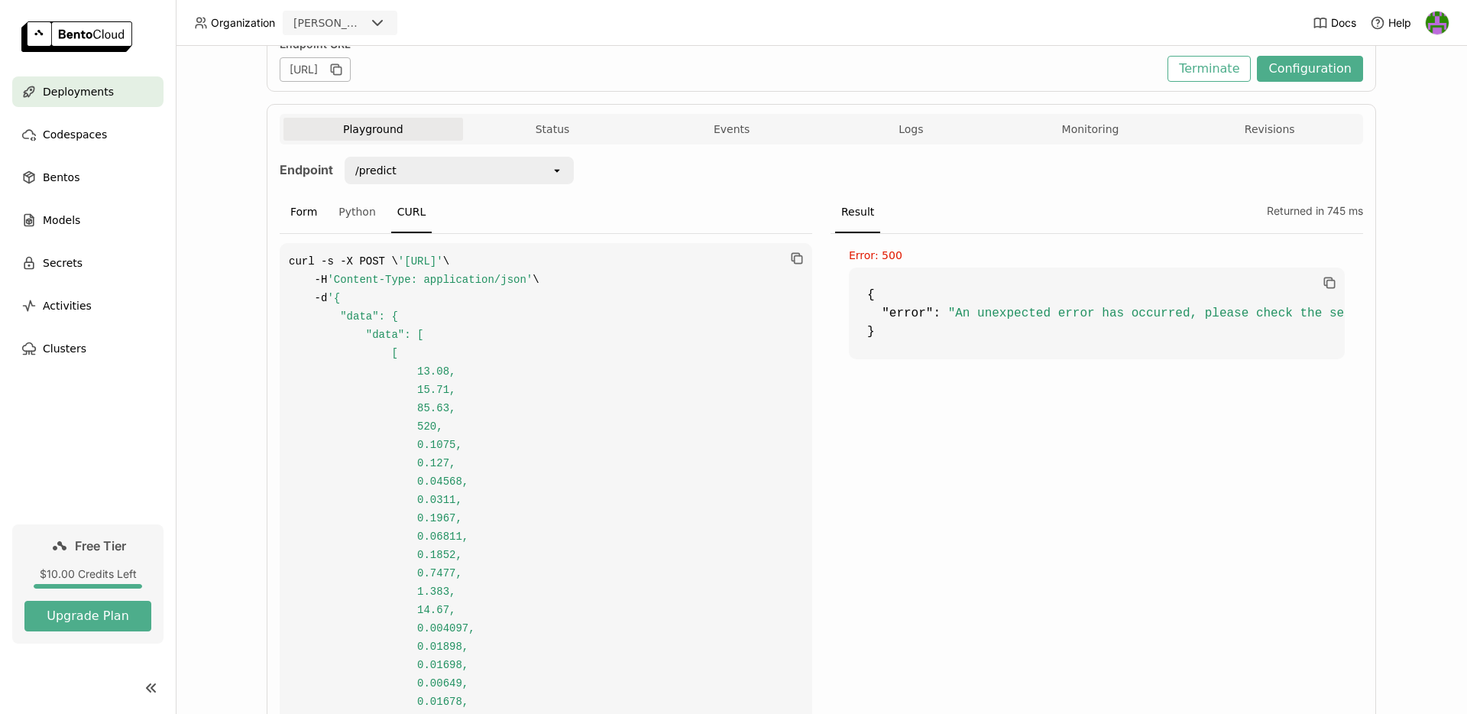
click at [300, 210] on div "Form" at bounding box center [303, 212] width 39 height 41
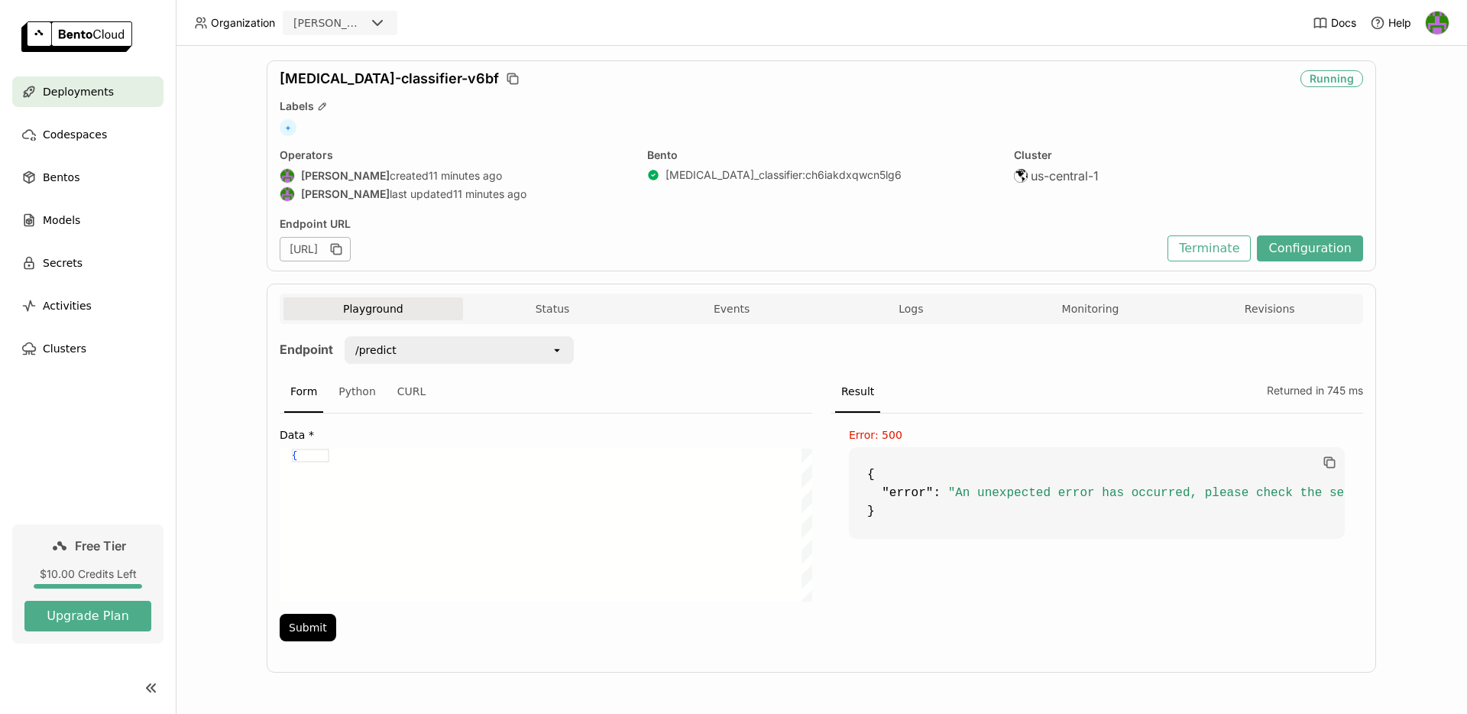
scroll to position [124, 0]
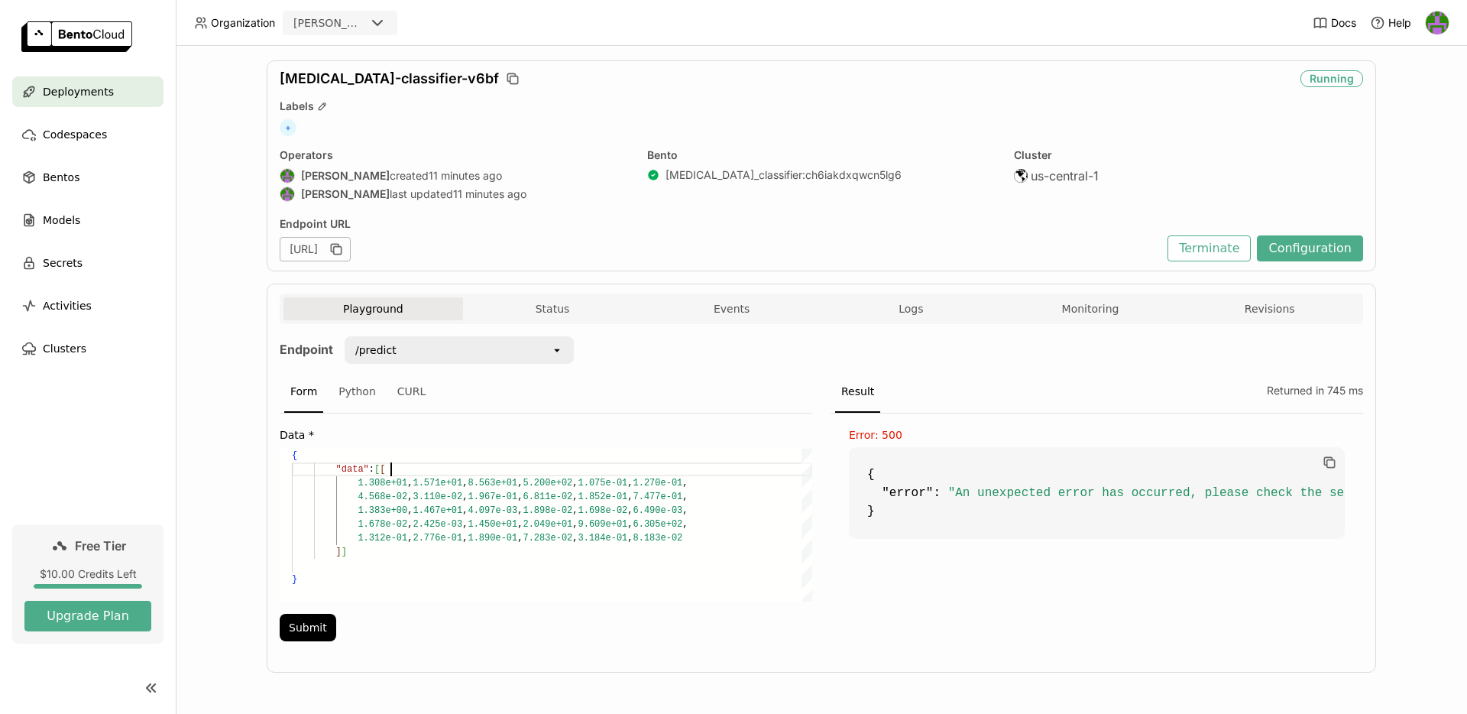
click at [421, 467] on div "{ "data" : [ [ 1.308e+01 , 1.571e+01 , 8.563e+01 , 5.200e+02 , 1.075e-01 , 1.27…" at bounding box center [552, 524] width 520 height 153
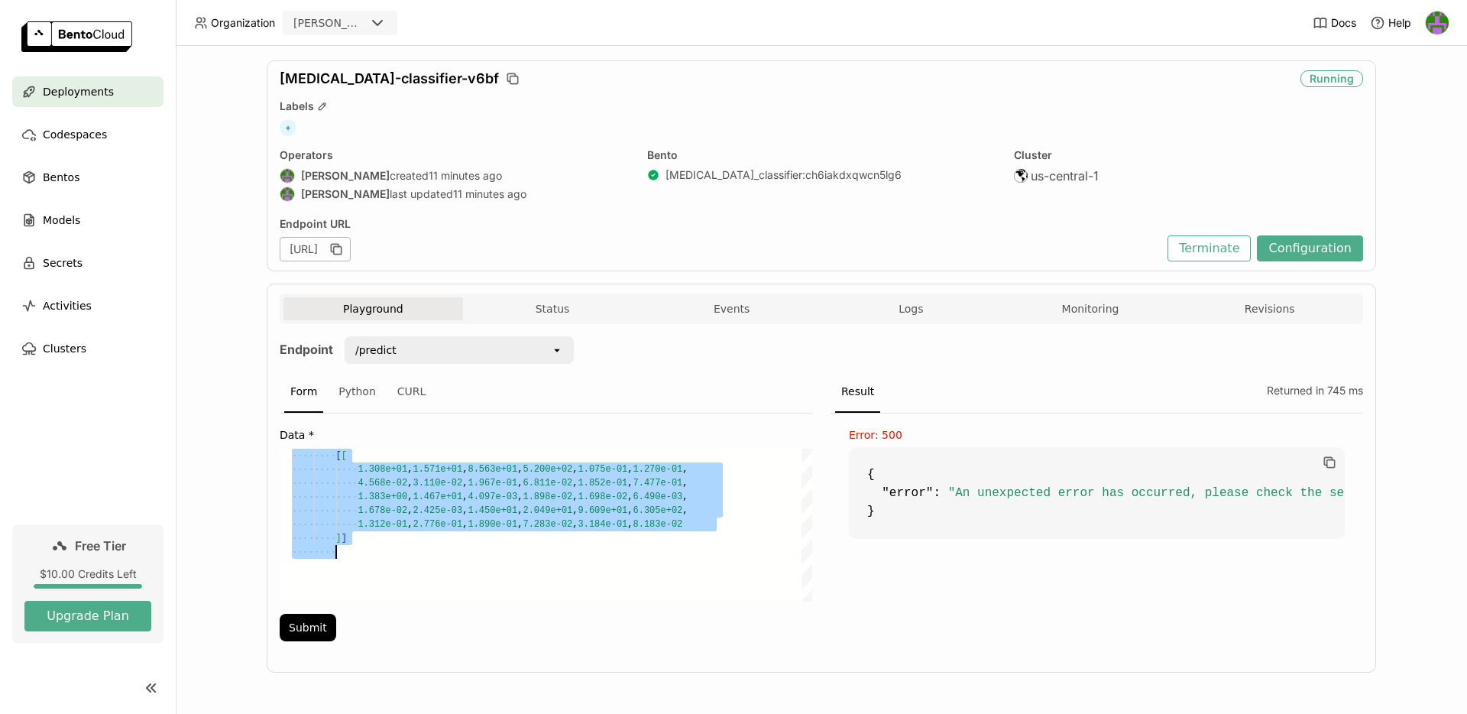
scroll to position [0, 22]
type textarea "[[ 1.308e+01, 1.571e+01, 8.563e+01, 5.200e+02, 1.075e-01, 1.270e-01, 4.568e-02,…"
click at [404, 396] on div "CURL" at bounding box center [411, 391] width 41 height 41
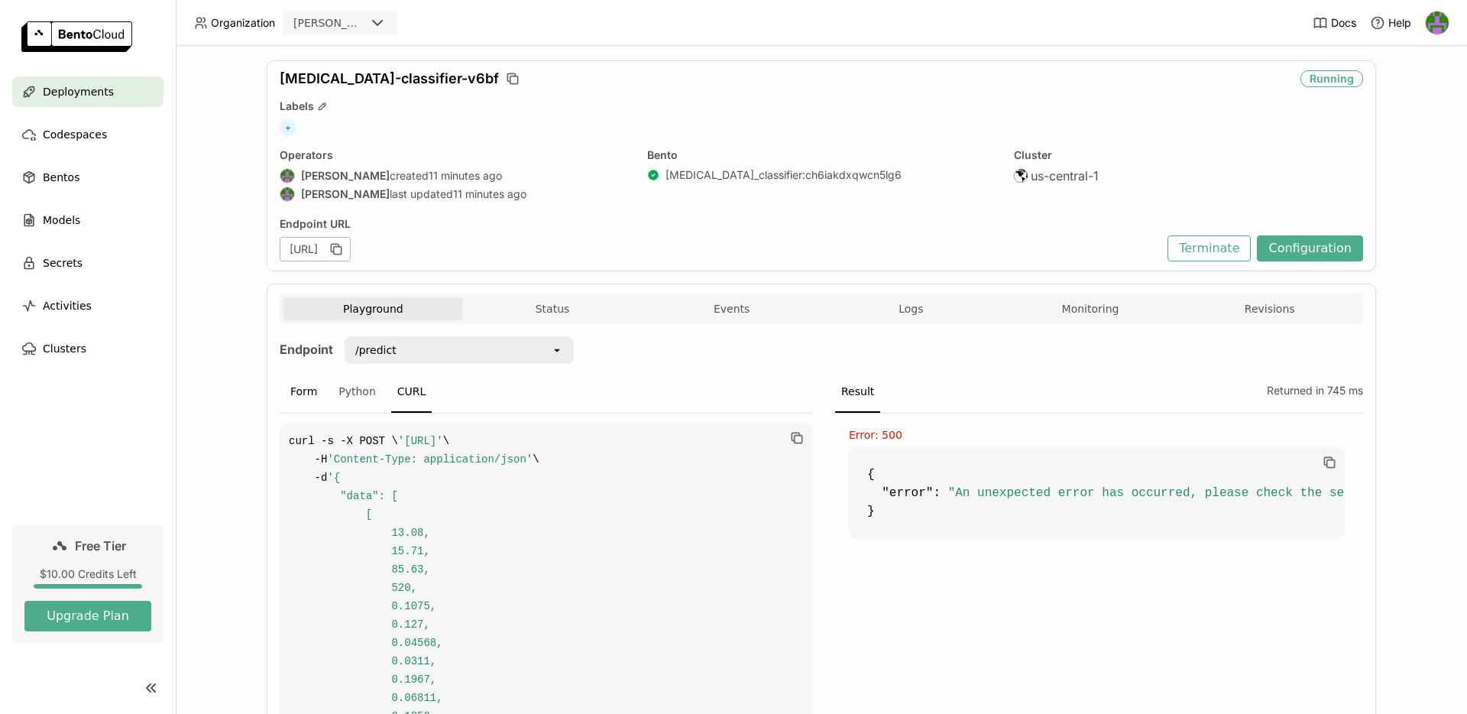
click at [315, 400] on div "Form" at bounding box center [303, 391] width 39 height 41
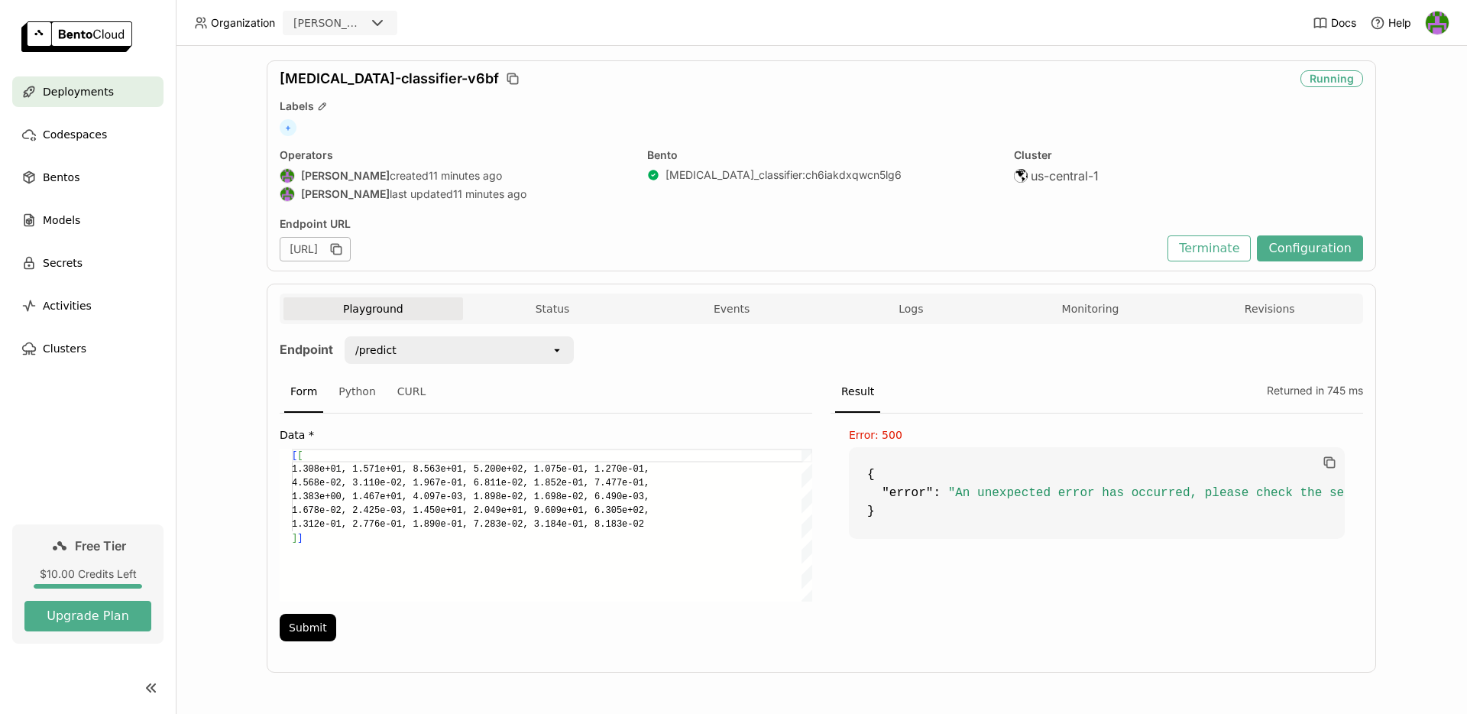
scroll to position [96, 0]
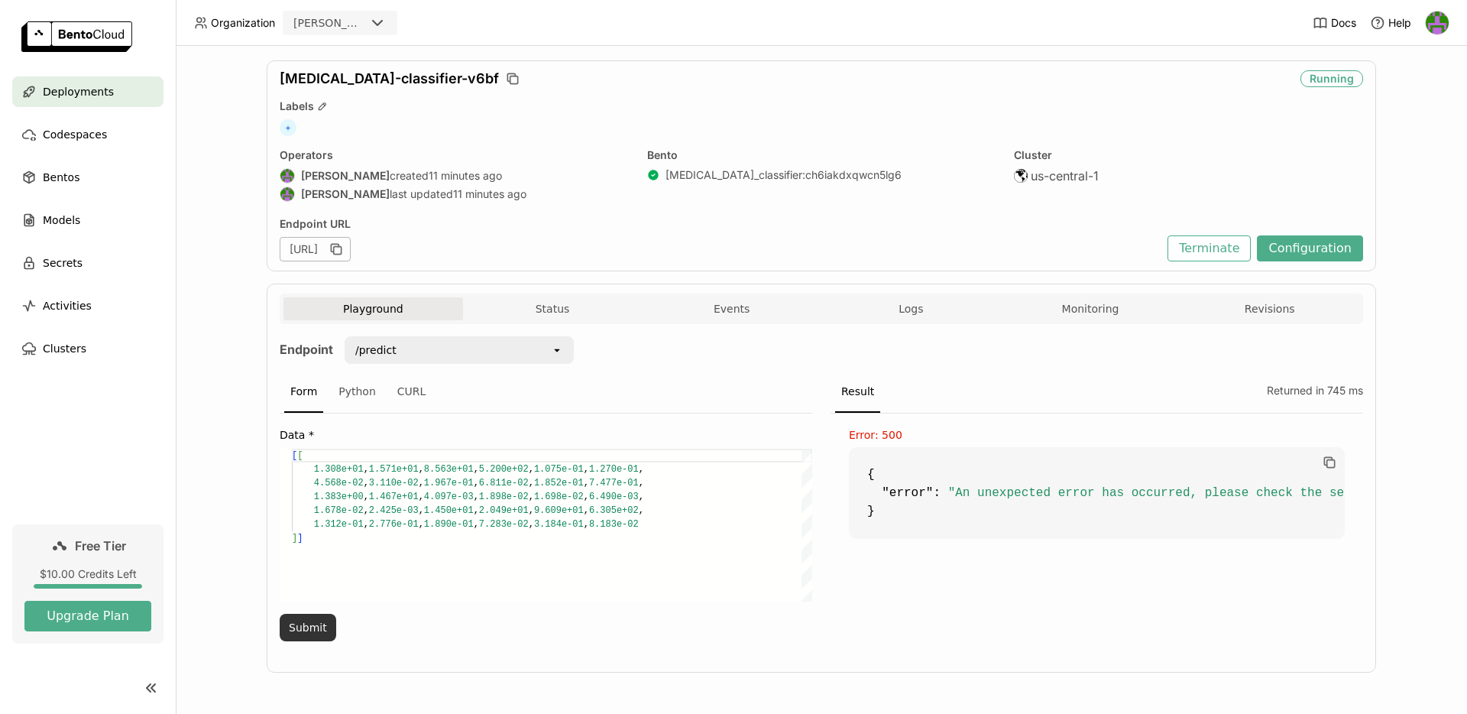
click at [319, 623] on button "Submit" at bounding box center [308, 628] width 57 height 28
click at [351, 526] on div "[ [ 1.308e+01 , 1.571e+01 , 8.563e+01 , 5.200e+02 , 1.075e-01 , 1.270e-01 , 4.5…" at bounding box center [552, 524] width 520 height 153
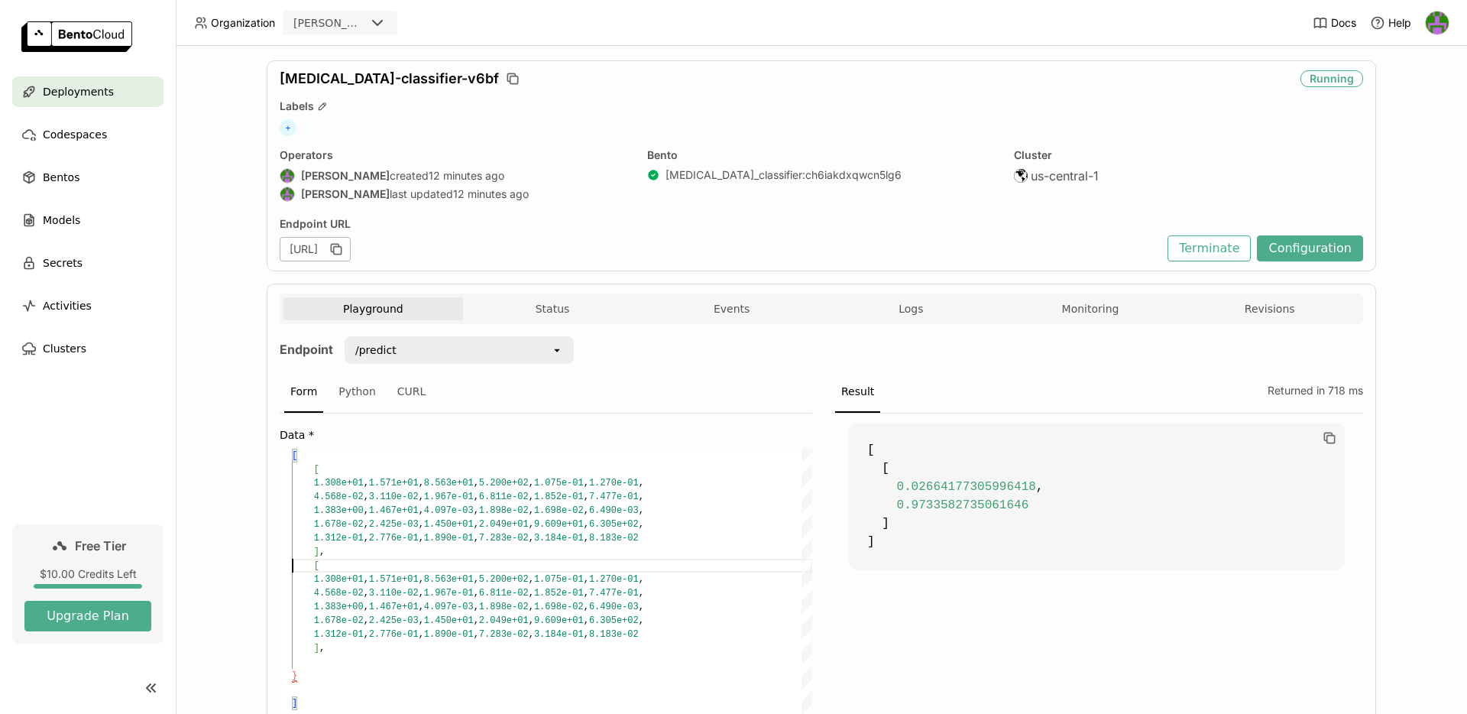
scroll to position [110, 0]
click at [424, 657] on div "[ 1.308e+01 , 1.571e+01 , 8.563e+01 , 5.200e+02 , 1.075e-01 , 1.270e-01 , 4.568…" at bounding box center [552, 585] width 520 height 275
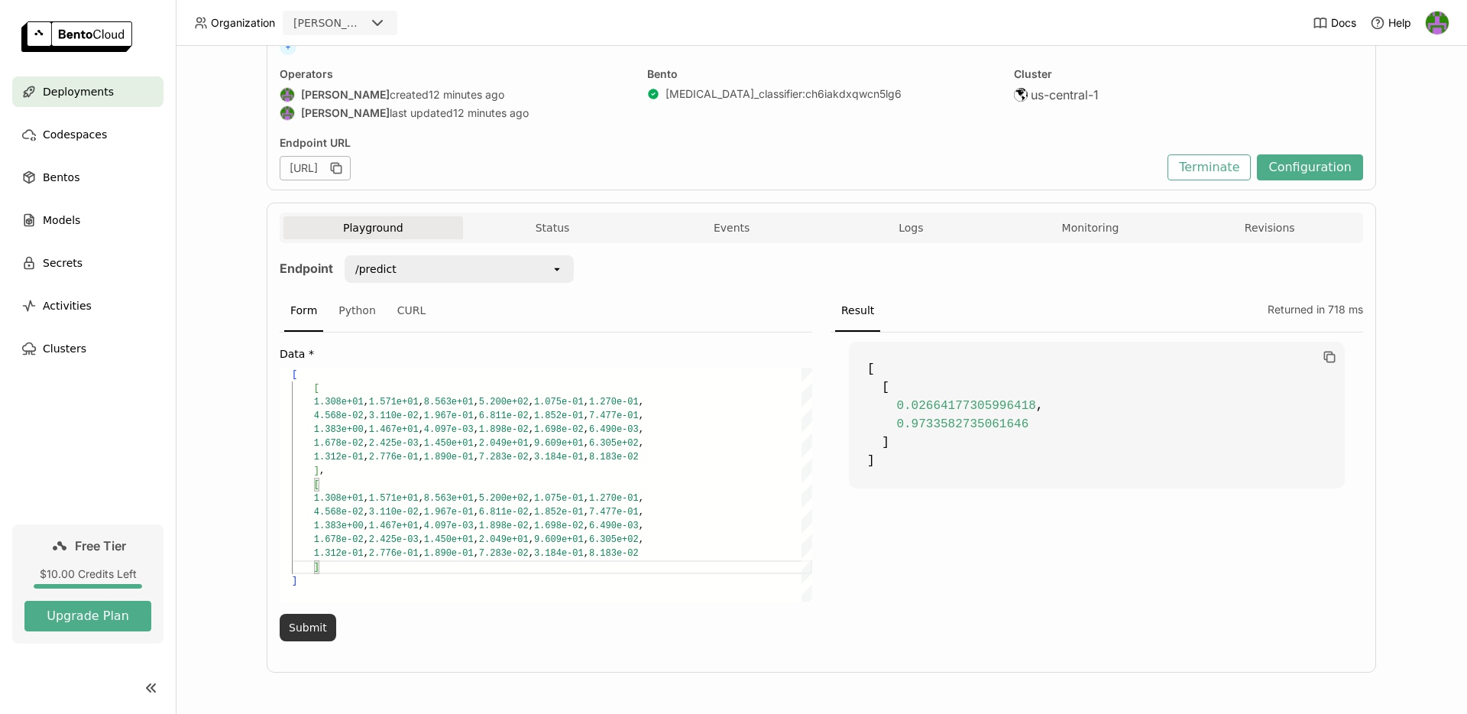
type textarea "4.568e-02, 3.110e-02, 1.967e-01, 6.811e-02, 1.852e-01, 7.477e-01, 1.383e+00, 1.…"
click at [301, 633] on button "Submit" at bounding box center [308, 628] width 57 height 28
drag, startPoint x: 1261, startPoint y: 302, endPoint x: 1429, endPoint y: 299, distance: 168.1
click at [1430, 302] on div "Deployments > [MEDICAL_DATA]-classifier-v6bf [MEDICAL_DATA]-classifier-v6bf Run…" at bounding box center [821, 380] width 1291 height 668
click at [1429, 299] on div "Deployments > [MEDICAL_DATA]-classifier-v6bf [MEDICAL_DATA]-classifier-v6bf Run…" at bounding box center [821, 380] width 1291 height 668
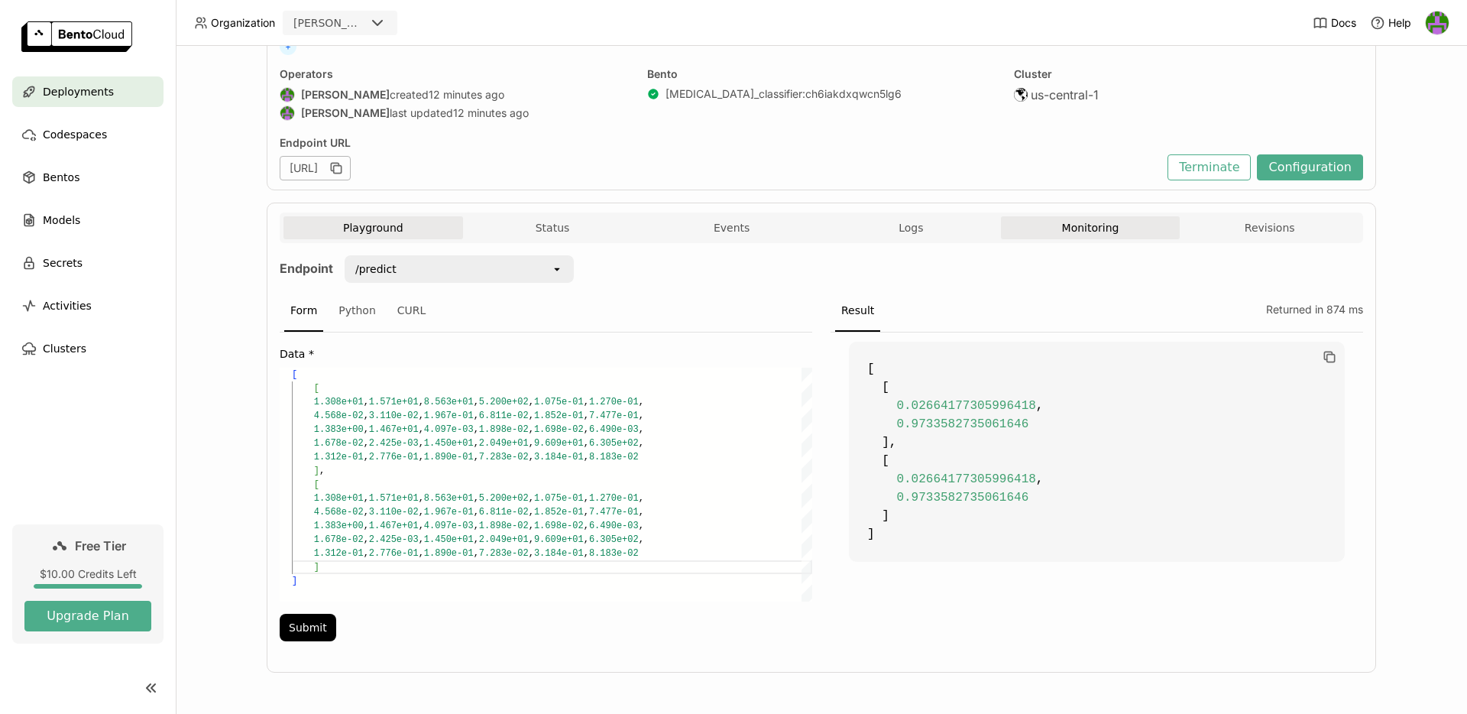
click at [1073, 236] on button "Monitoring" at bounding box center [1091, 227] width 180 height 23
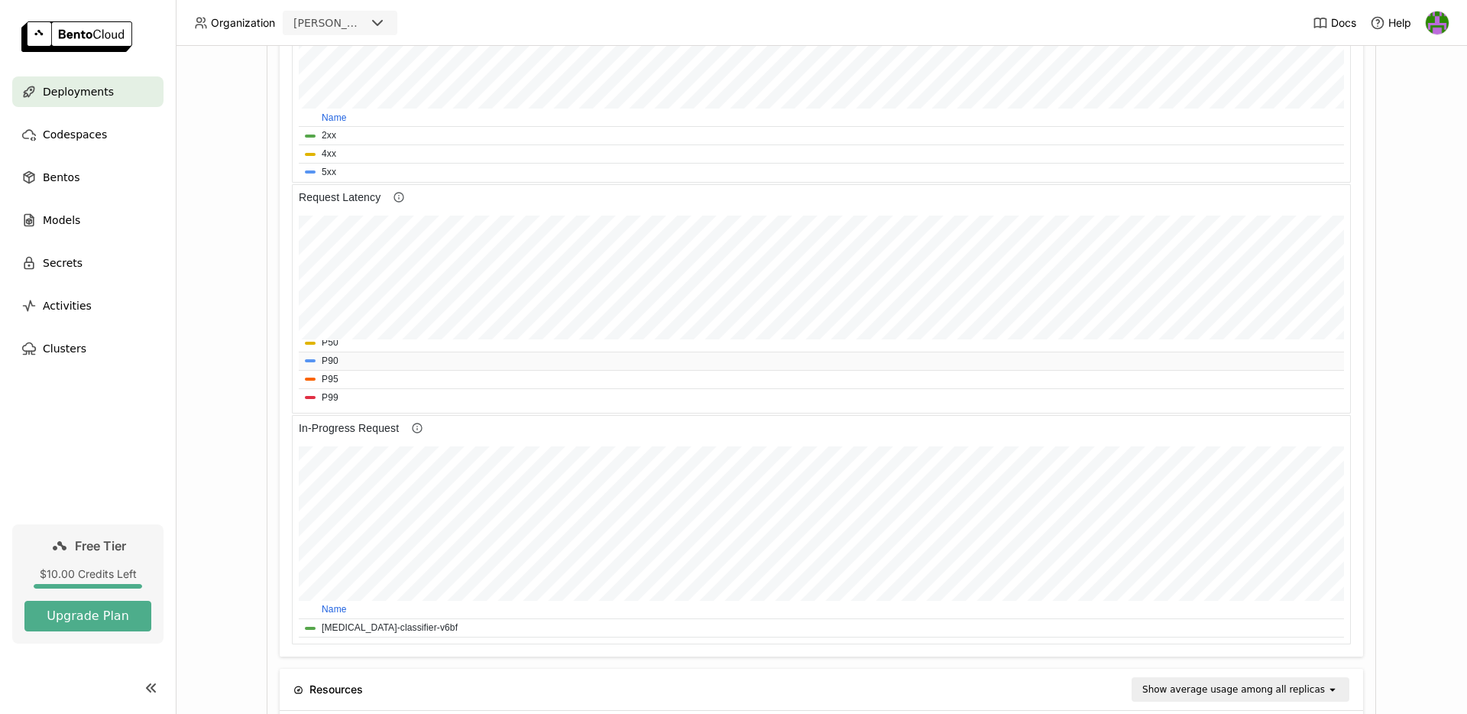
click at [599, 401] on span "P99" at bounding box center [821, 397] width 1033 height 15
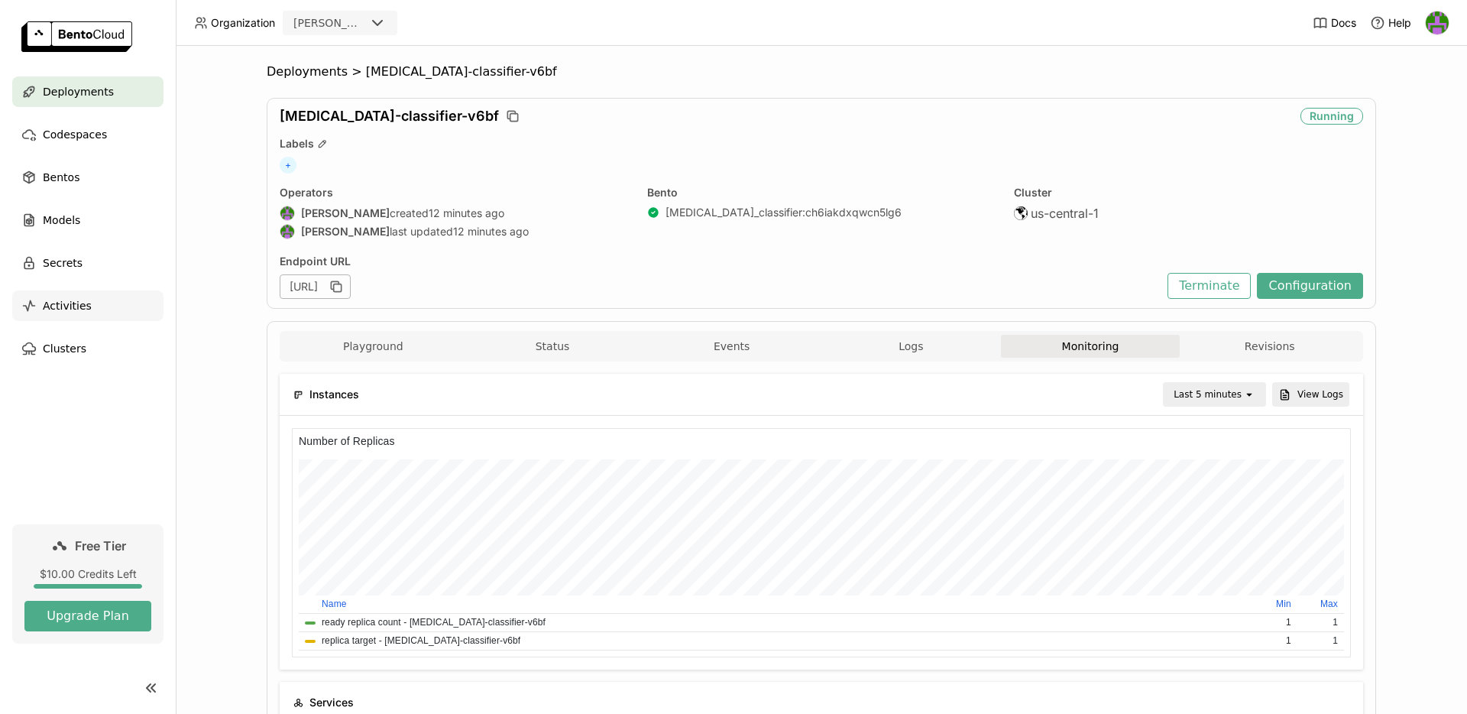
click at [79, 299] on span "Activities" at bounding box center [67, 305] width 49 height 18
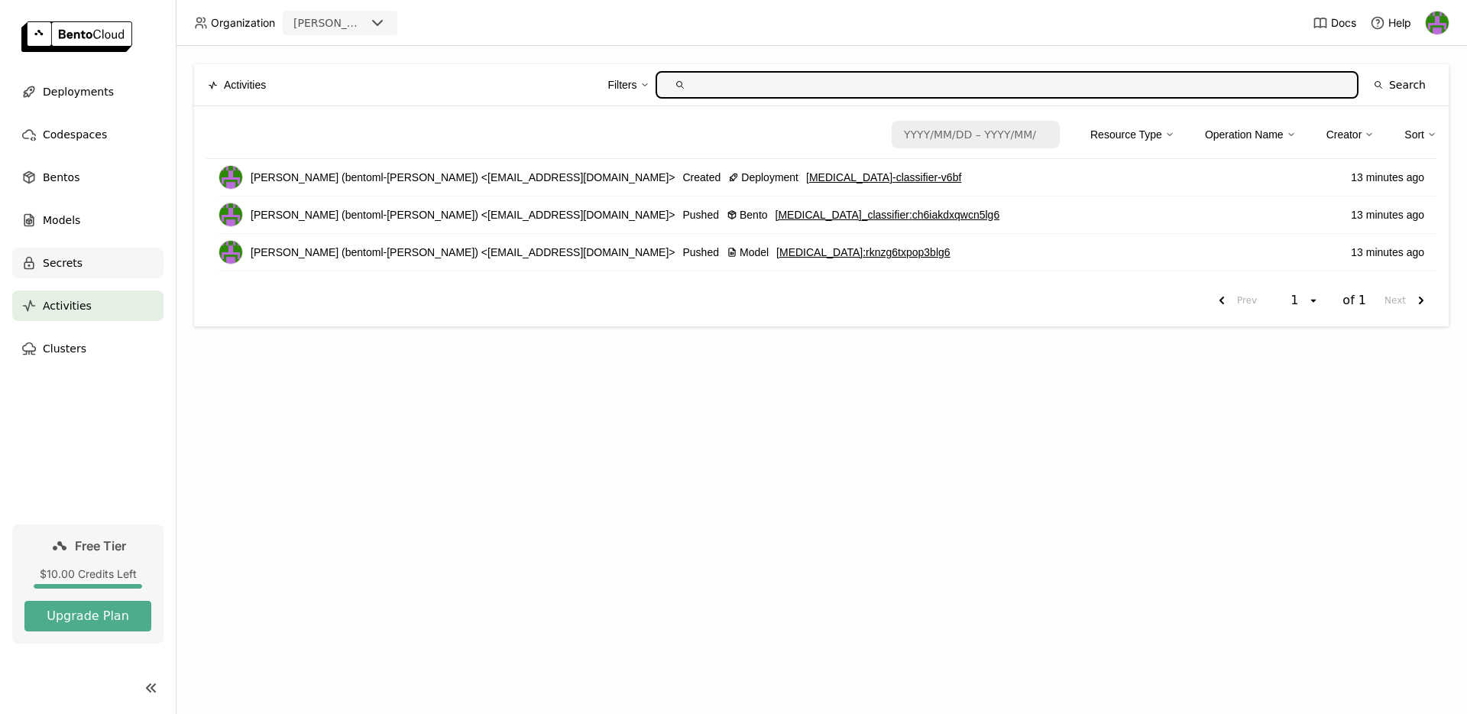
click at [114, 267] on div "Secrets" at bounding box center [87, 263] width 151 height 31
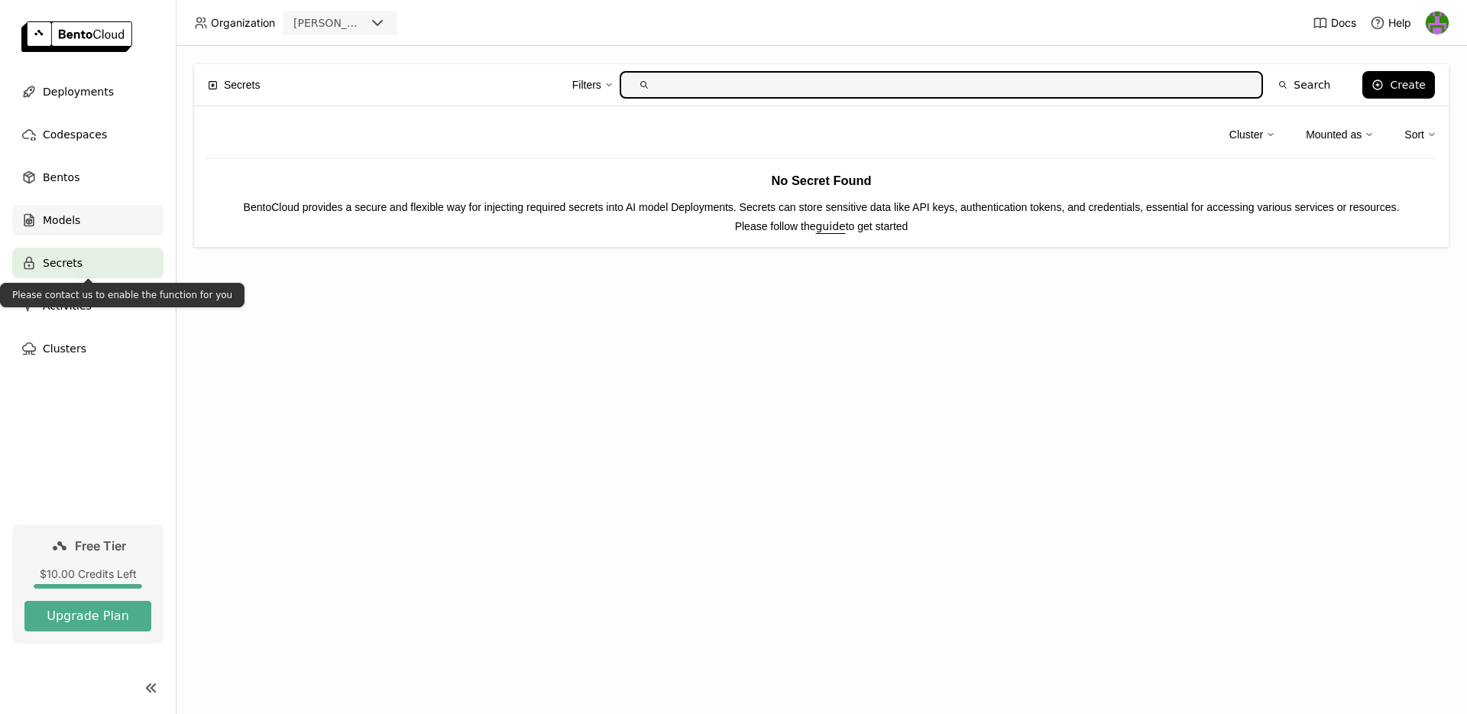
click at [123, 229] on div "Models" at bounding box center [87, 220] width 151 height 31
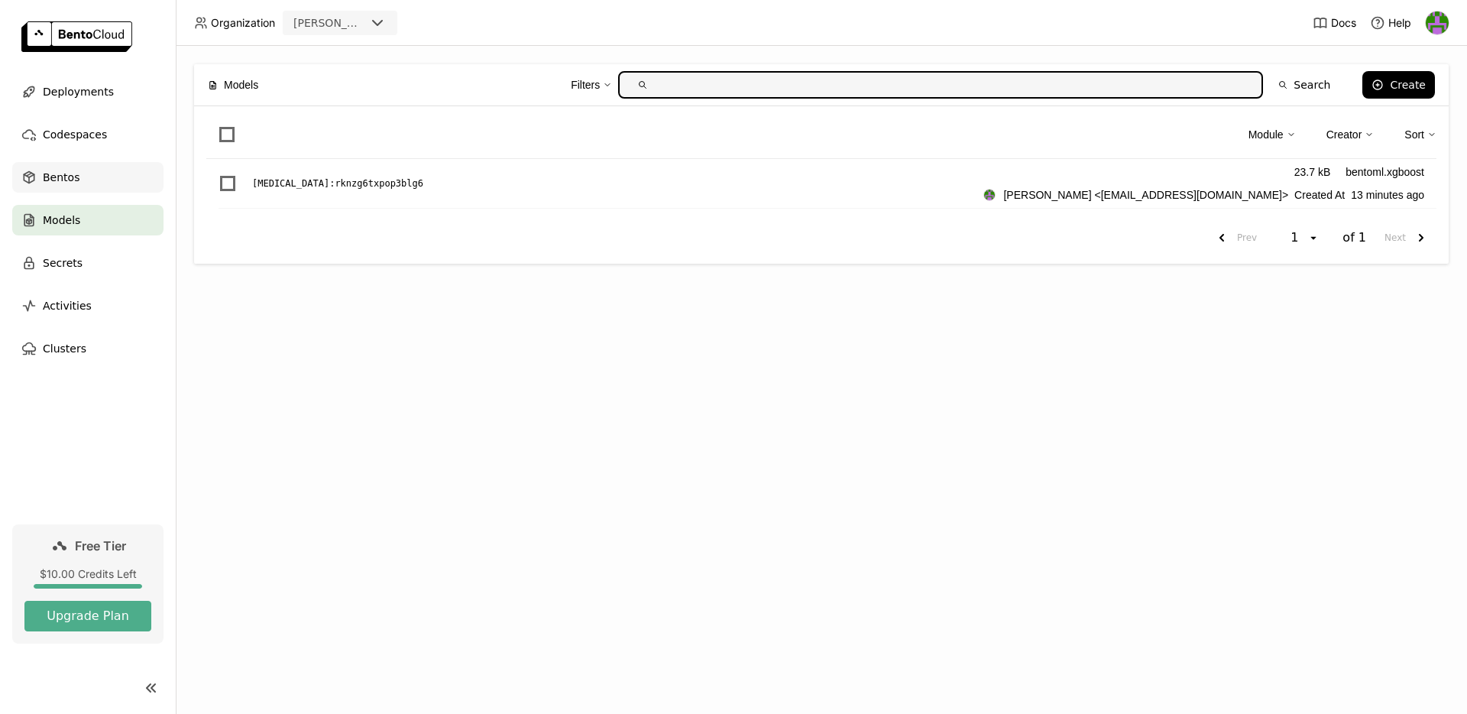
click at [129, 189] on div "Bentos" at bounding box center [87, 177] width 151 height 31
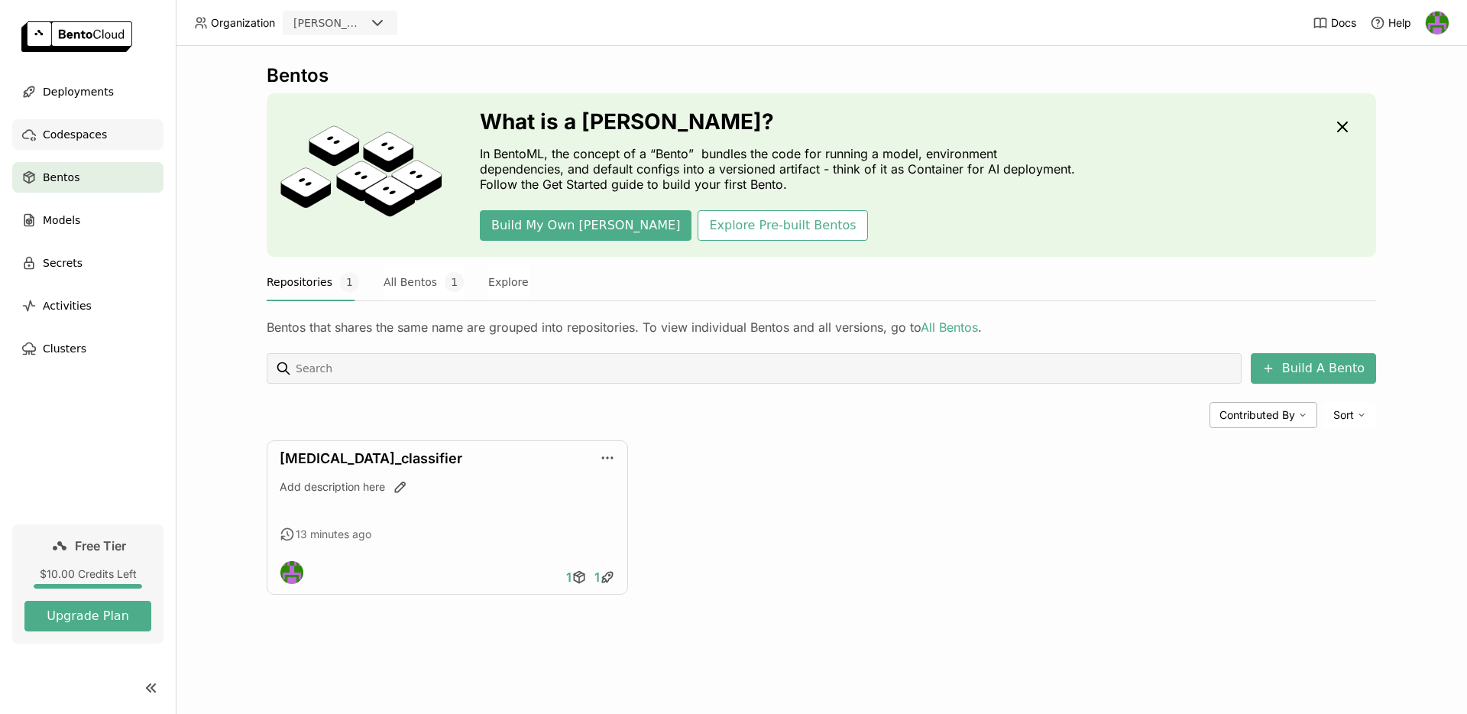
click at [125, 149] on div "Codespaces" at bounding box center [87, 134] width 151 height 31
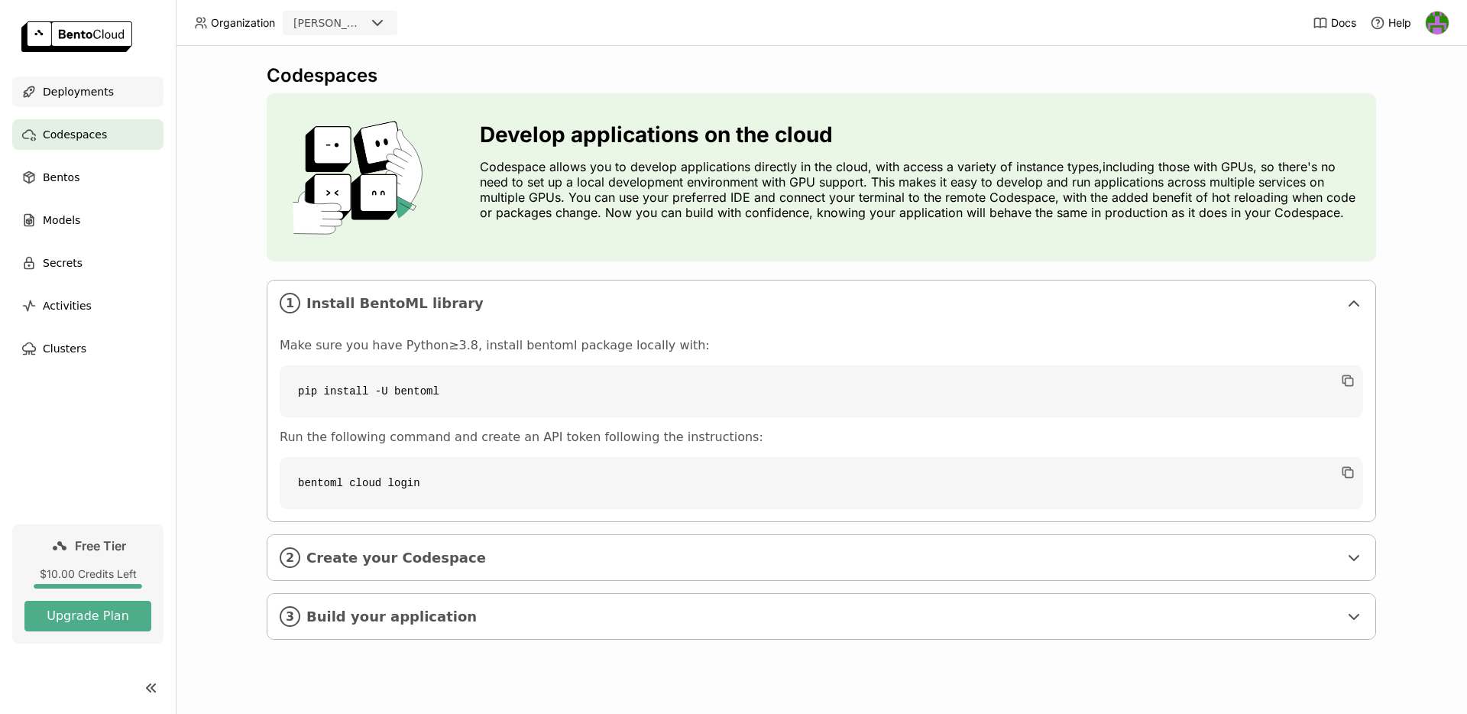
click at [126, 83] on div "Deployments" at bounding box center [87, 91] width 151 height 31
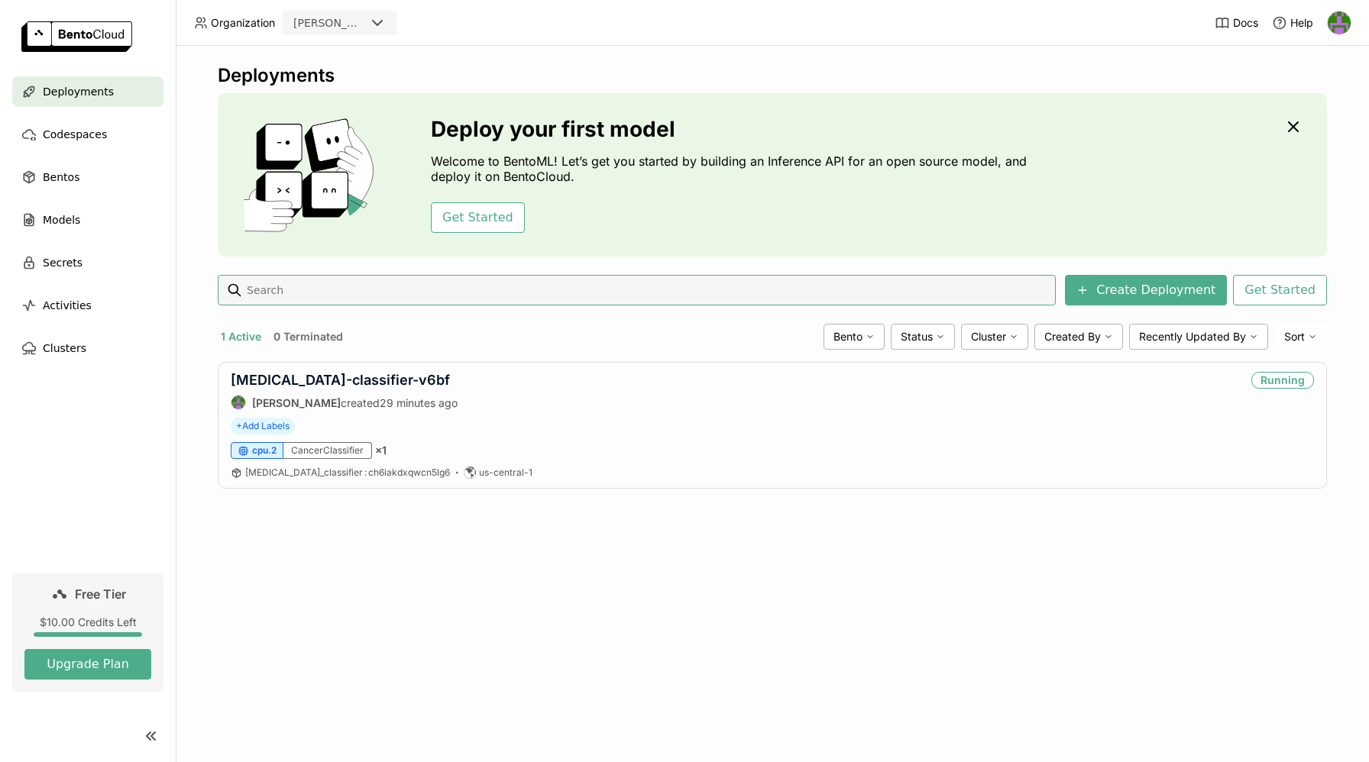
click at [1242, 10] on div "Docs Help" at bounding box center [1283, 22] width 137 height 45
click at [1237, 17] on span "Docs" at bounding box center [1245, 23] width 25 height 14
